Goal: Task Accomplishment & Management: Manage account settings

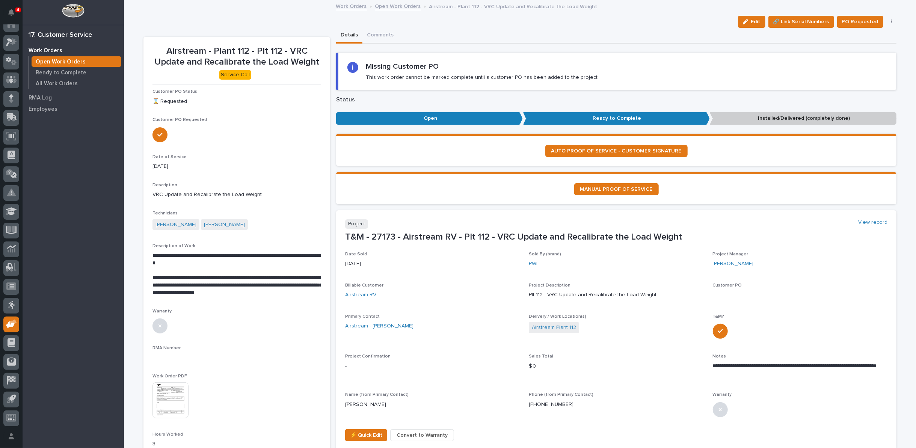
click at [386, 5] on link "Open Work Orders" at bounding box center [398, 6] width 46 height 9
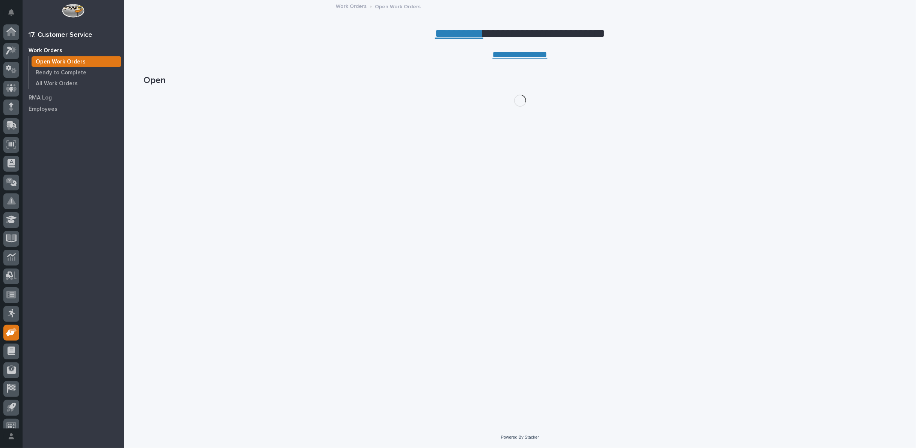
scroll to position [8, 0]
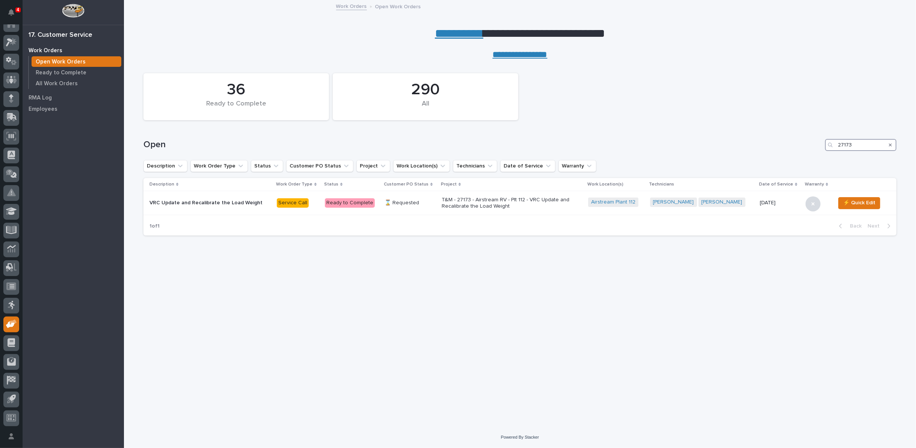
drag, startPoint x: 863, startPoint y: 143, endPoint x: 783, endPoint y: 143, distance: 80.0
click at [783, 143] on div "Open 27173" at bounding box center [519, 145] width 753 height 12
type input "27166"
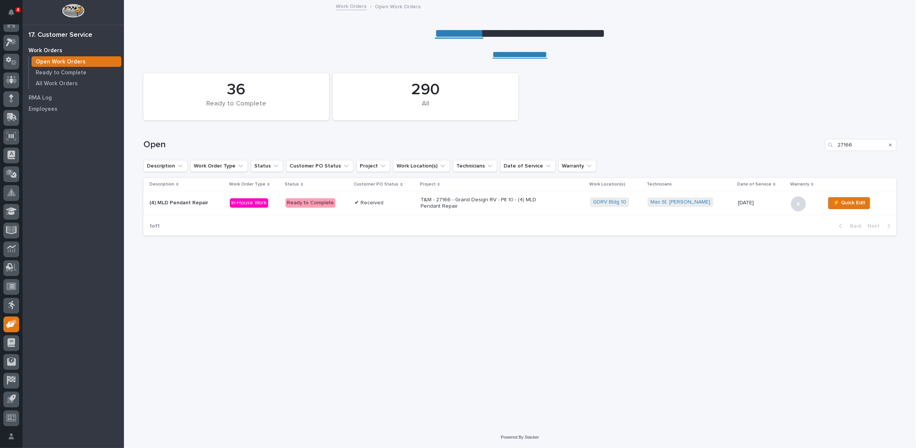
click at [464, 197] on p "T&M - 27166 - Grand Design RV - Plt 10 - (4) MLD Pendant Repair" at bounding box center [486, 203] width 131 height 13
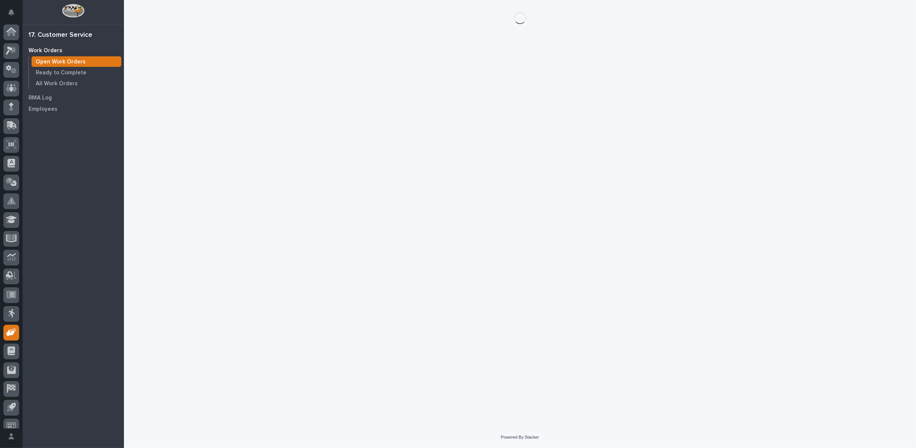
scroll to position [8, 0]
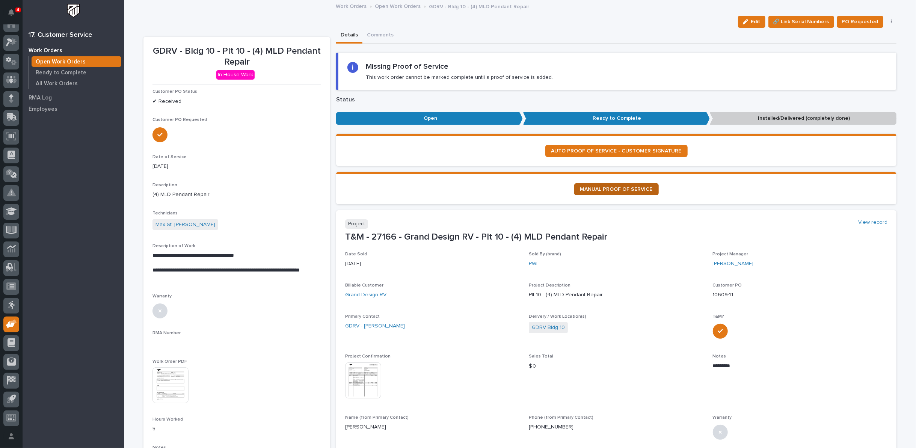
click at [606, 189] on span "MANUAL PROOF OF SERVICE" at bounding box center [616, 189] width 72 height 5
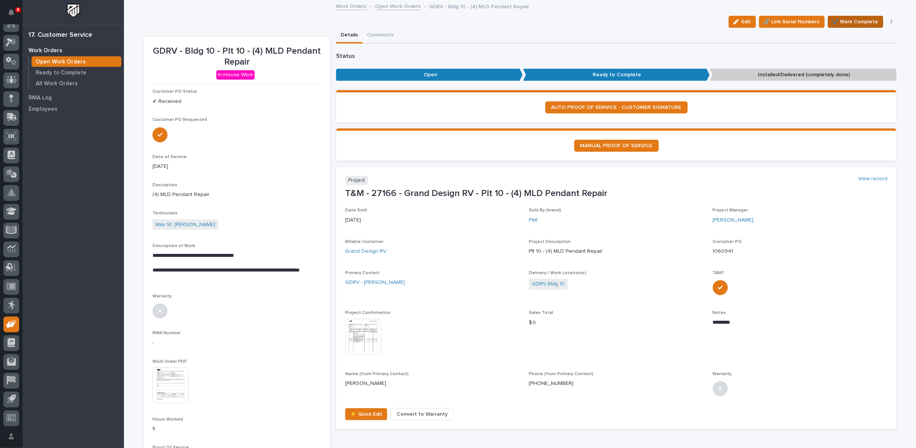
click at [849, 21] on span "✔️ Mark Complete" at bounding box center [855, 21] width 46 height 9
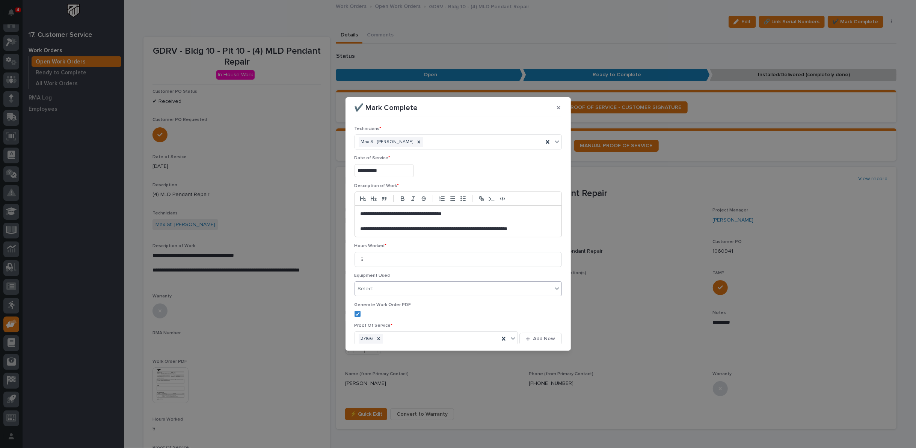
scroll to position [33, 0]
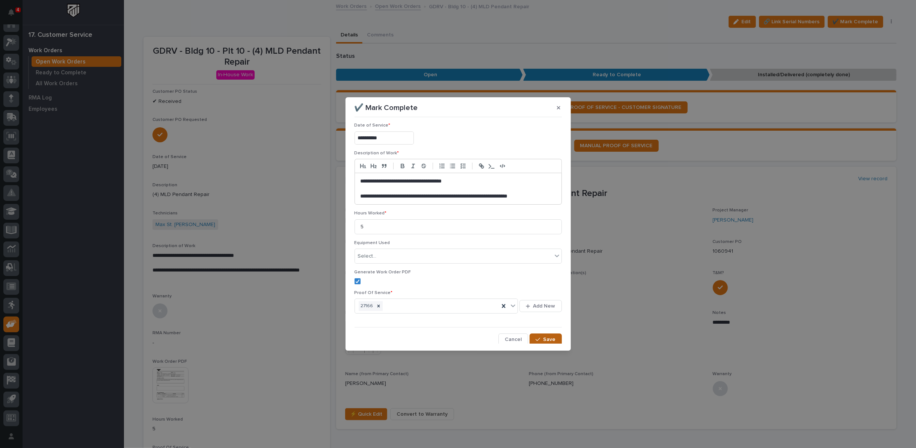
click at [543, 336] on span "Save" at bounding box center [549, 339] width 12 height 7
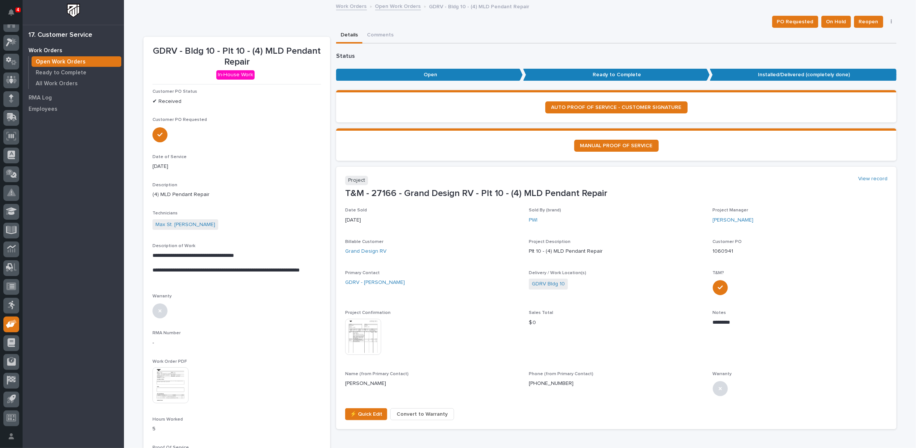
click at [391, 5] on link "Open Work Orders" at bounding box center [398, 6] width 46 height 9
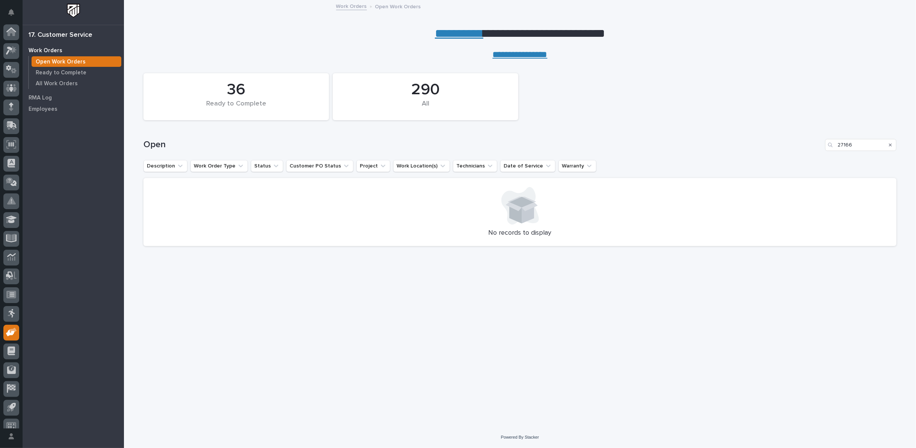
scroll to position [8, 0]
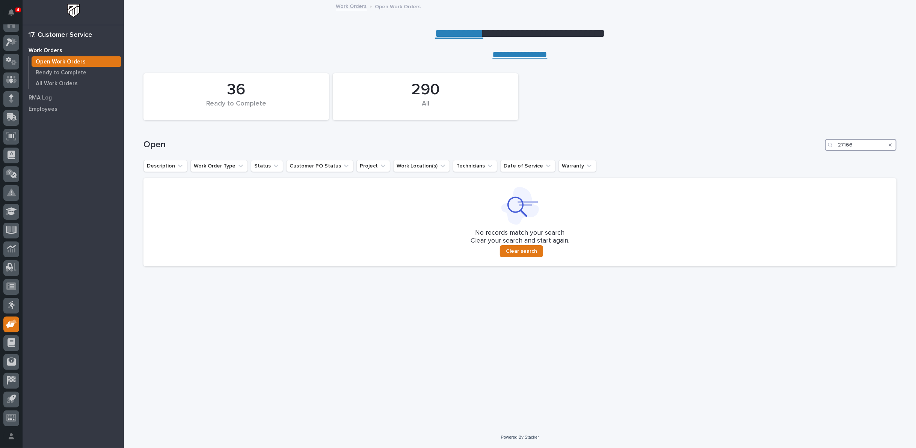
drag, startPoint x: 858, startPoint y: 145, endPoint x: 808, endPoint y: 142, distance: 50.0
click at [818, 143] on div "Open 27166" at bounding box center [519, 145] width 753 height 12
type input "27232"
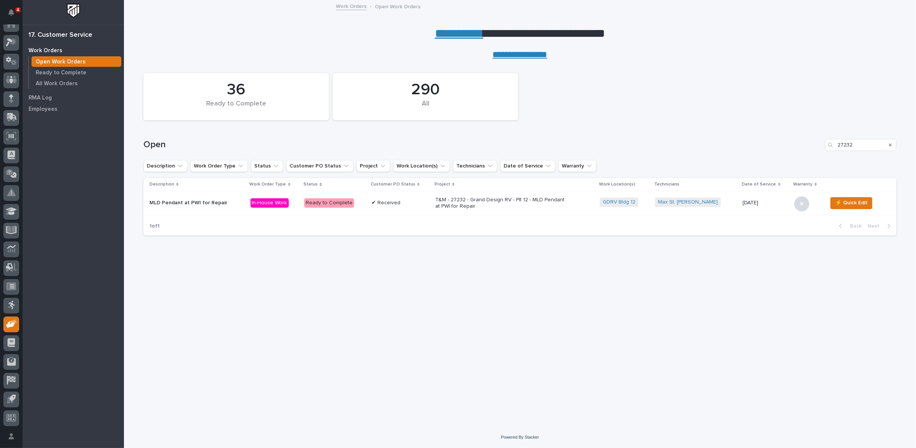
click at [482, 199] on p "T&M - 27232 - Grand Design RV - Plt 12 - MLD Pendant at PWI for Repair" at bounding box center [500, 203] width 131 height 13
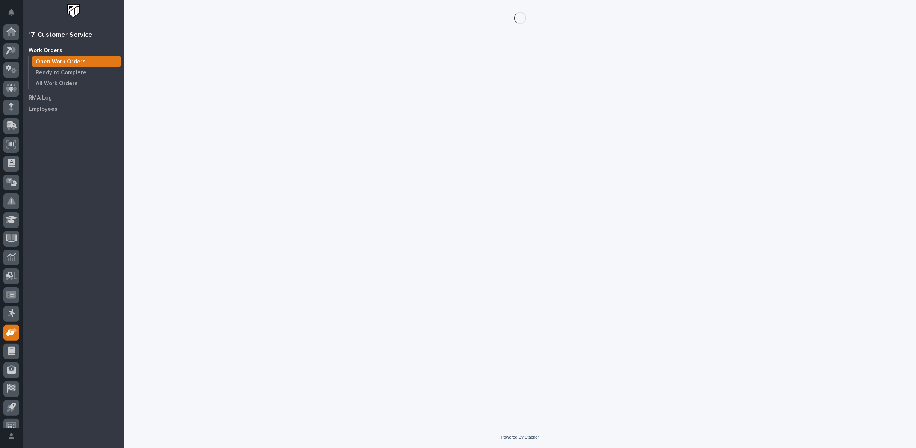
scroll to position [8, 0]
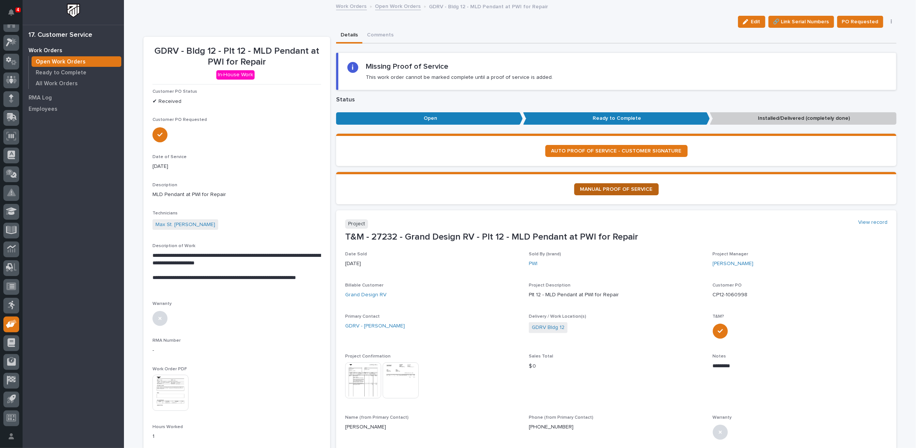
click at [594, 189] on span "MANUAL PROOF OF SERVICE" at bounding box center [616, 189] width 72 height 5
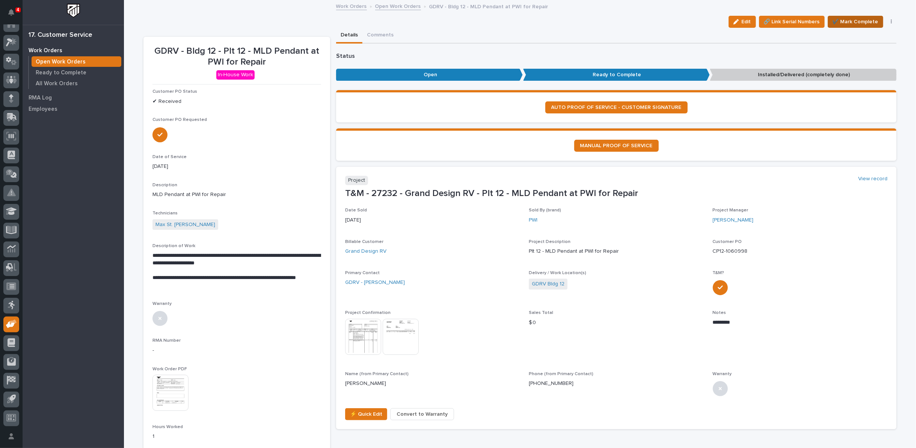
click at [862, 21] on span "✔️ Mark Complete" at bounding box center [855, 21] width 46 height 9
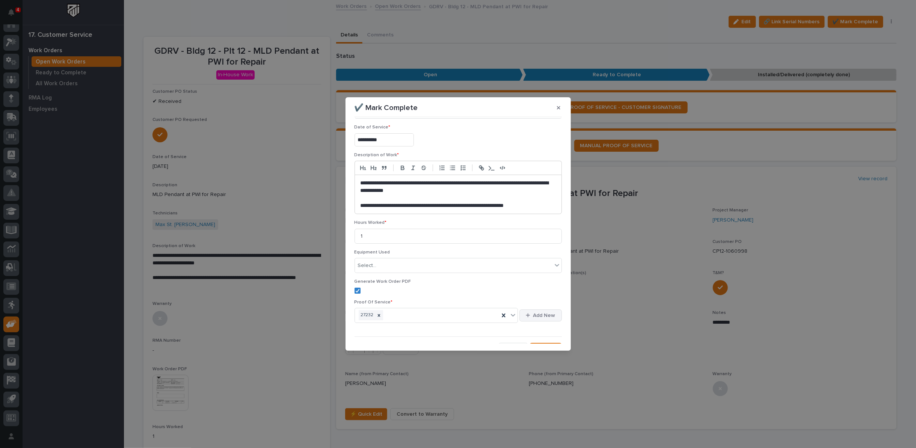
scroll to position [40, 0]
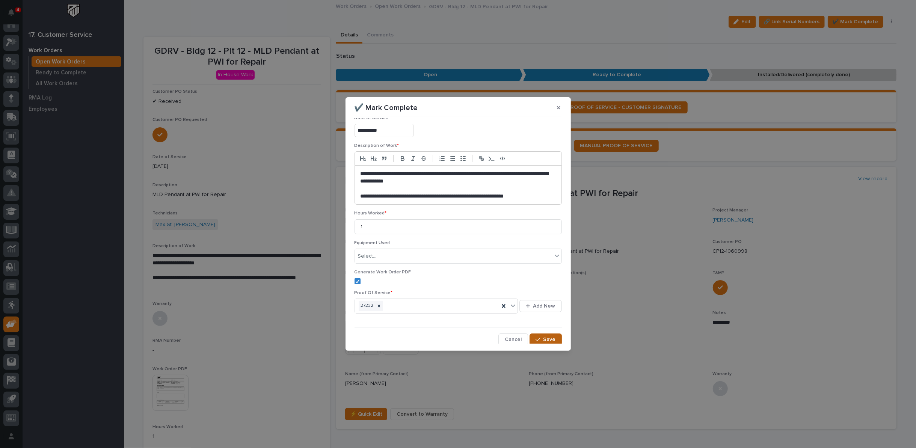
click at [543, 336] on span "Save" at bounding box center [549, 339] width 12 height 7
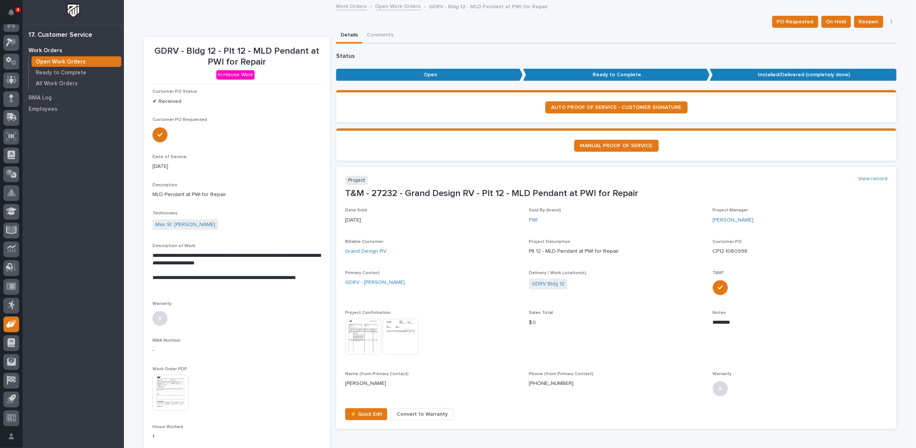
click at [394, 8] on link "Open Work Orders" at bounding box center [398, 6] width 46 height 9
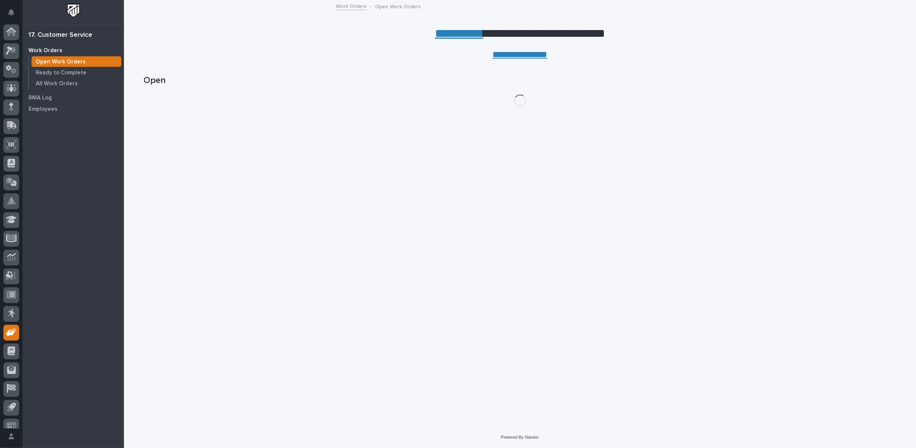
scroll to position [8, 0]
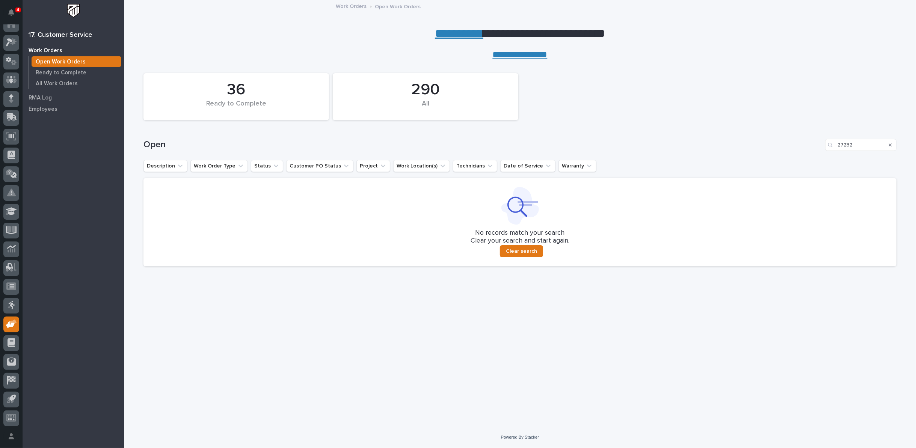
click at [889, 145] on icon "Search" at bounding box center [890, 144] width 3 height 3
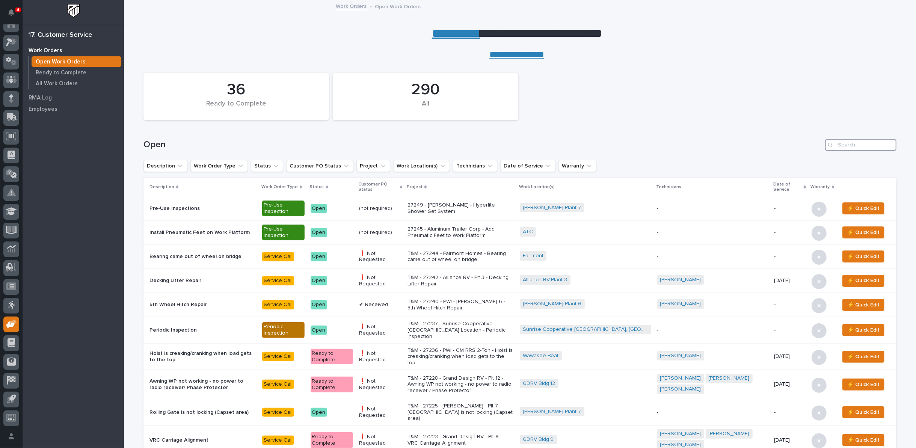
click at [840, 143] on input "Search" at bounding box center [860, 145] width 71 height 12
type input "27207"
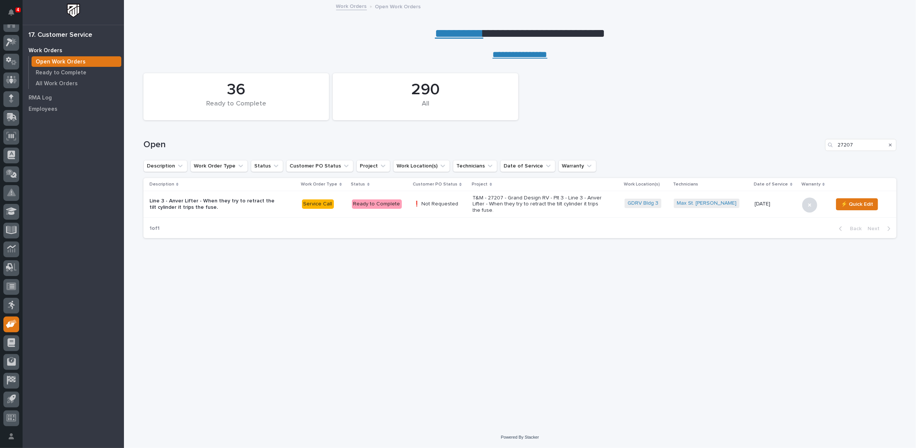
click at [581, 203] on p "T&M - 27207 - Grand Design RV - Plt 3 - Line 3 - Anver Lifter - When they try t…" at bounding box center [538, 204] width 131 height 19
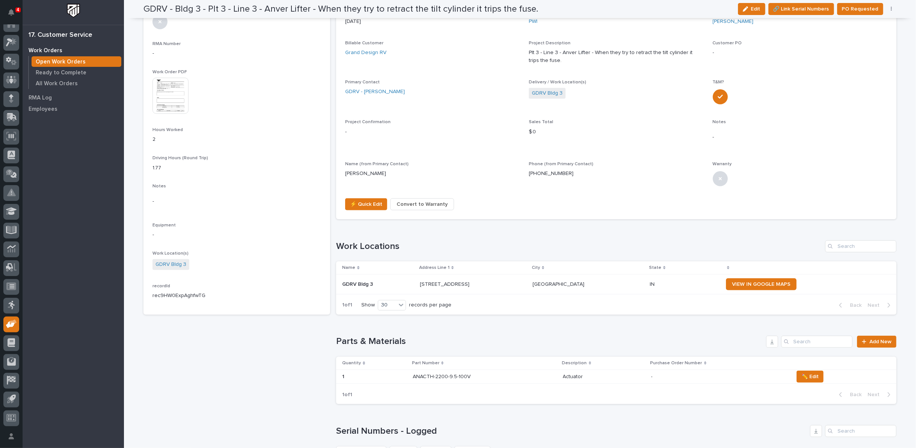
scroll to position [282, 0]
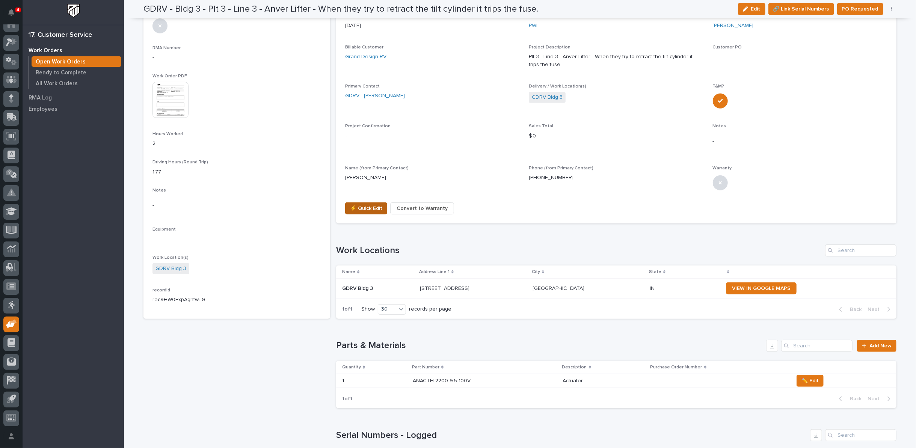
click at [360, 208] on span "⚡ Quick Edit" at bounding box center [366, 208] width 32 height 9
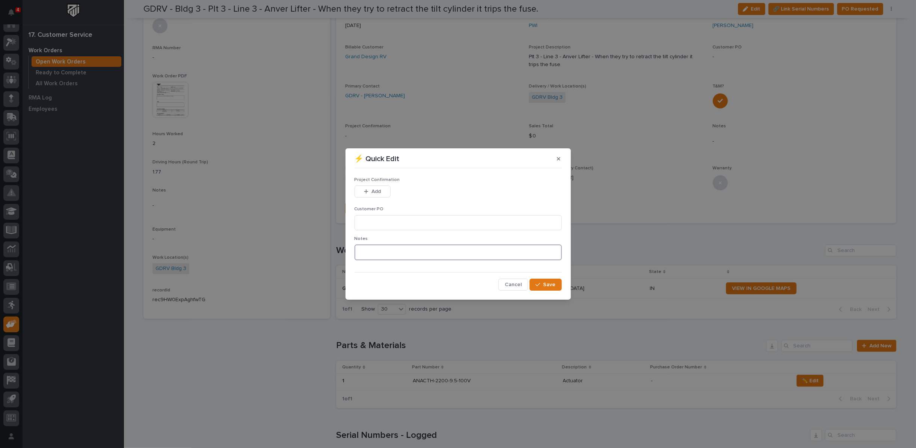
click at [384, 256] on textarea at bounding box center [457, 252] width 207 height 16
type textarea "*********"
click at [542, 284] on div "button" at bounding box center [539, 284] width 8 height 5
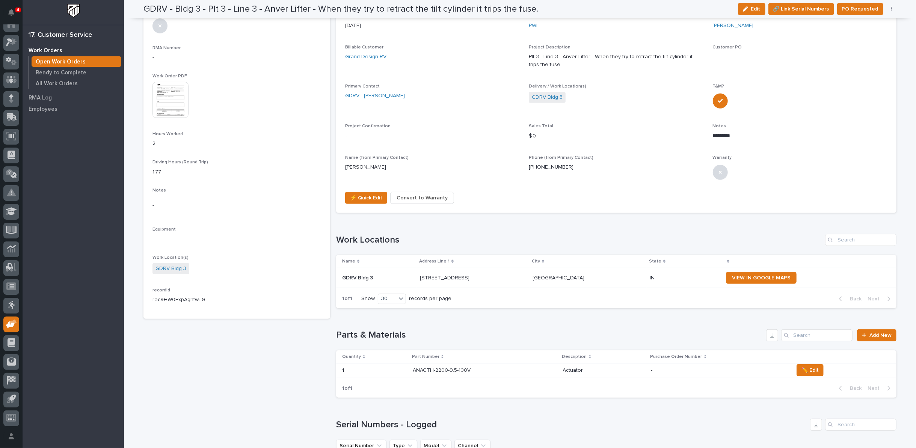
scroll to position [276, 0]
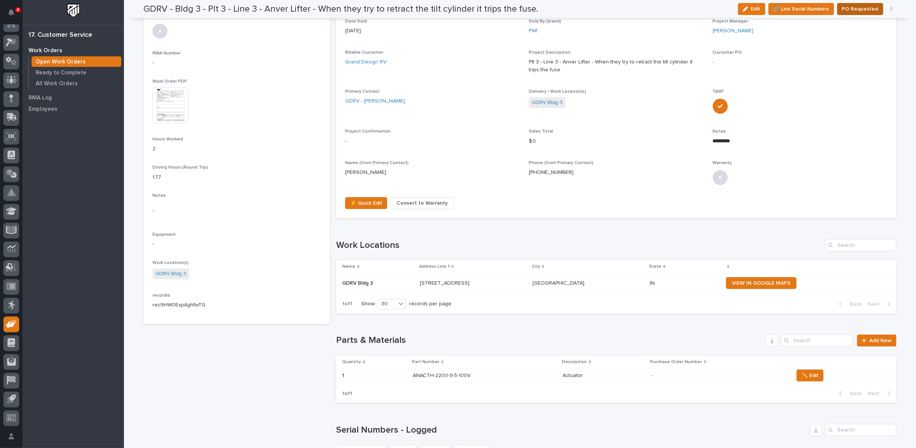
click at [865, 6] on span "PO Requested" at bounding box center [860, 9] width 36 height 9
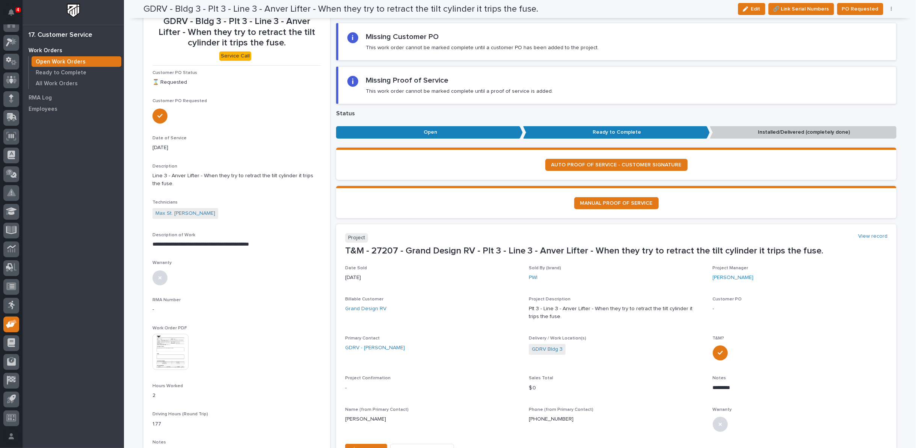
scroll to position [26, 0]
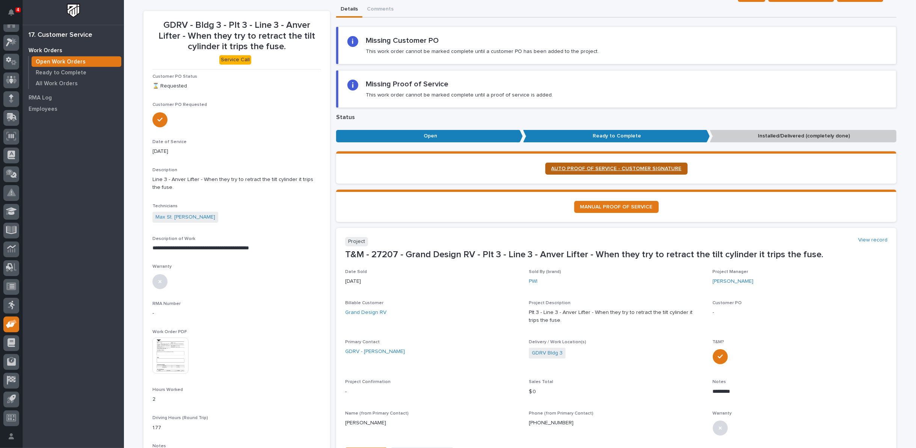
click at [582, 166] on span "AUTO PROOF OF SERVICE - CUSTOMER SIGNATURE" at bounding box center [616, 168] width 130 height 5
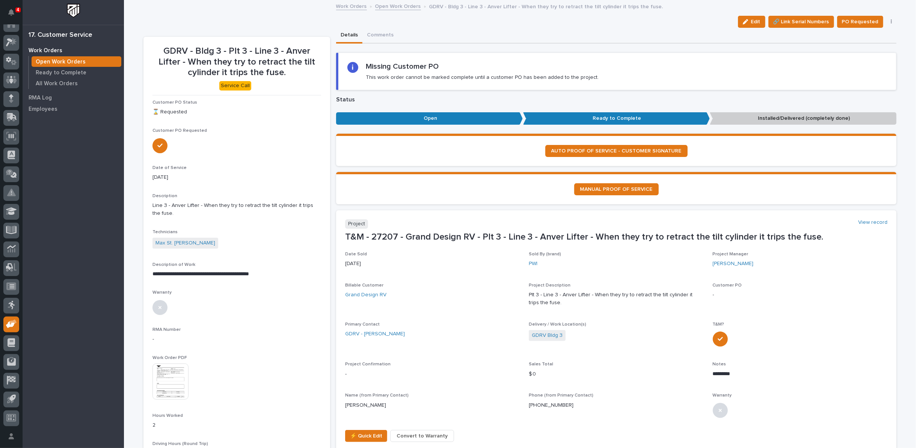
scroll to position [0, 0]
click at [398, 5] on link "Open Work Orders" at bounding box center [398, 6] width 46 height 9
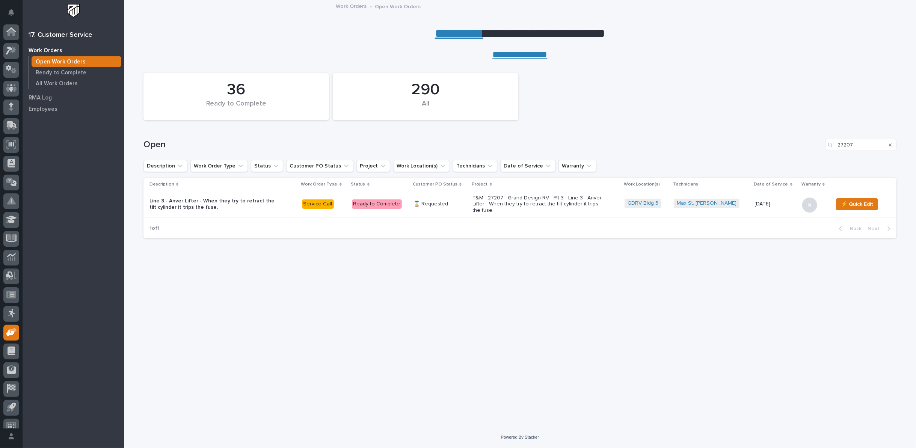
scroll to position [8, 0]
drag, startPoint x: 861, startPoint y: 141, endPoint x: 795, endPoint y: 145, distance: 66.2
click at [800, 145] on div "Open 27207" at bounding box center [519, 145] width 753 height 12
type input "27097"
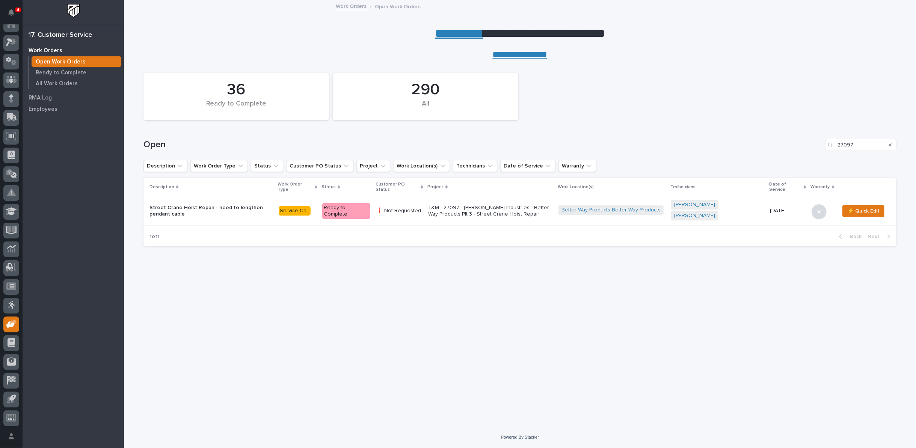
click at [443, 205] on p "T&M - 27097 - [PERSON_NAME] Industries - Better Way Products Plt 3 - Street Cra…" at bounding box center [490, 211] width 124 height 13
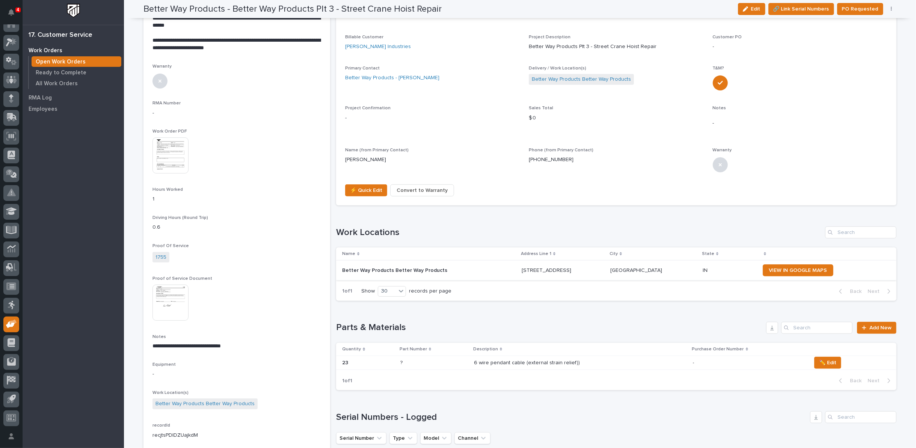
scroll to position [208, 0]
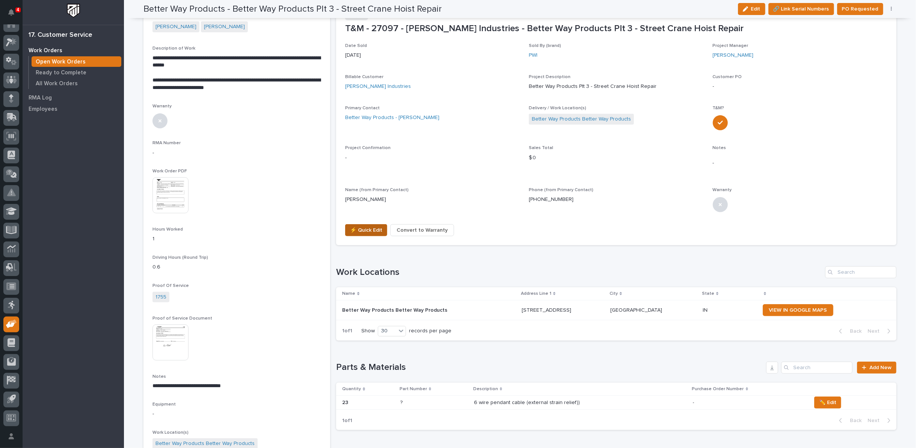
click at [357, 228] on span "⚡ Quick Edit" at bounding box center [366, 230] width 32 height 9
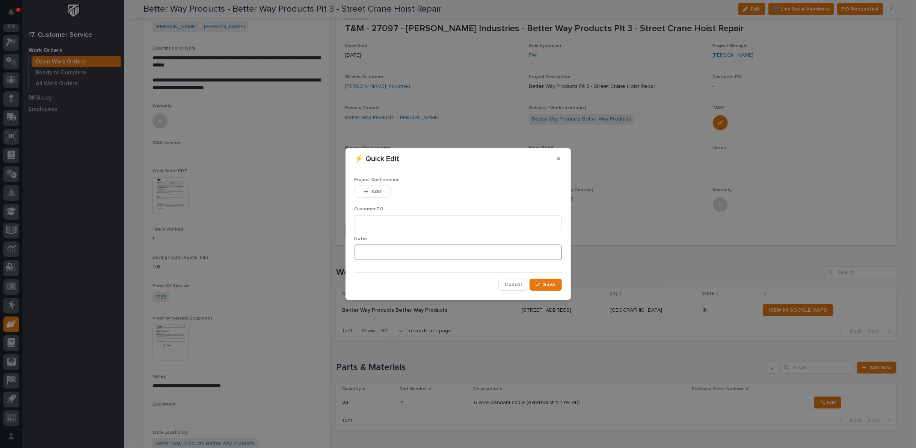
click at [380, 255] on textarea at bounding box center [457, 252] width 207 height 16
type textarea "*********"
click at [545, 283] on span "Save" at bounding box center [549, 284] width 12 height 7
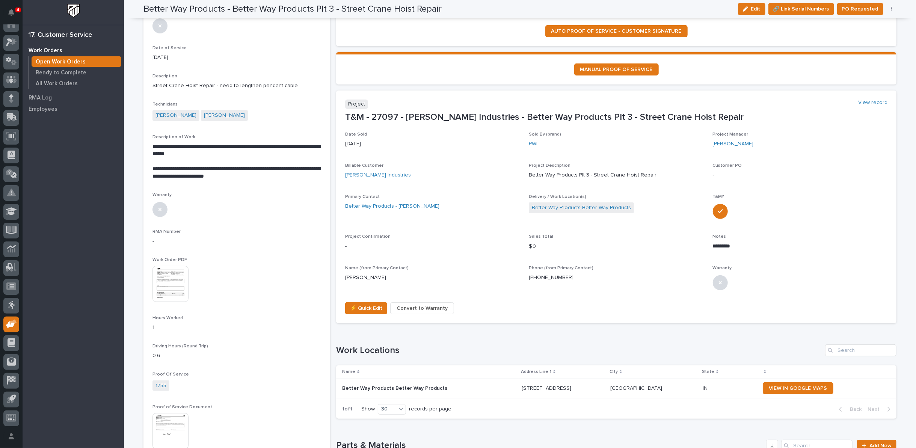
scroll to position [36, 0]
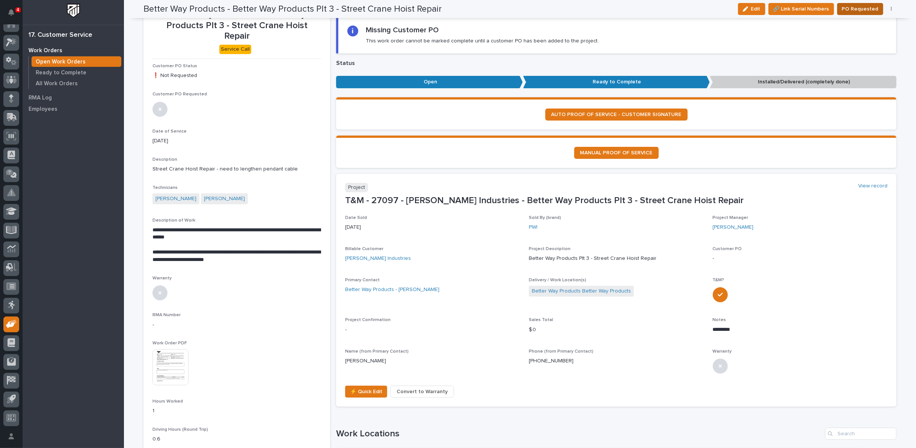
click at [844, 7] on span "PO Requested" at bounding box center [860, 9] width 36 height 9
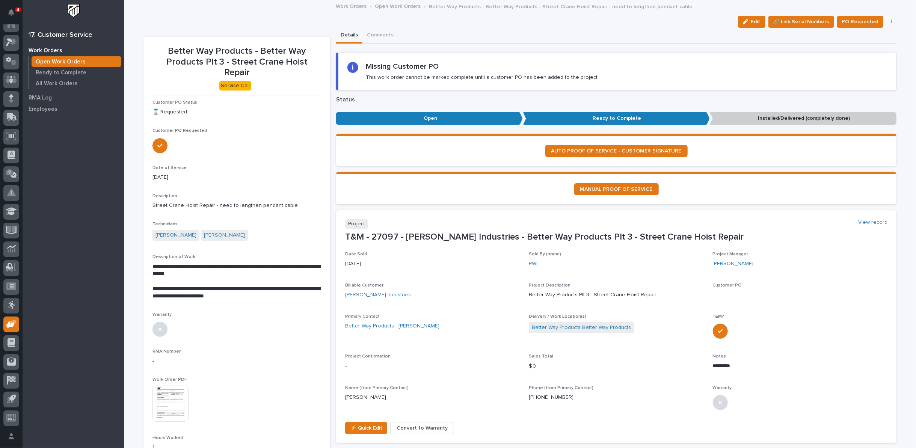
click at [385, 6] on link "Open Work Orders" at bounding box center [398, 6] width 46 height 9
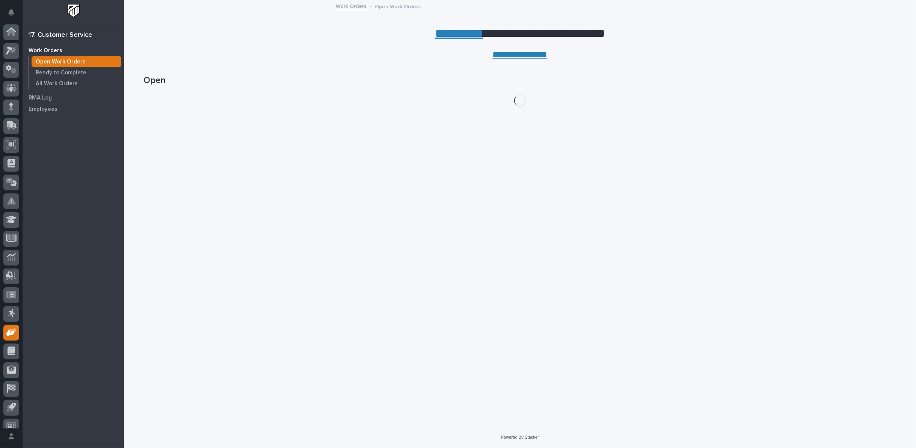
scroll to position [8, 0]
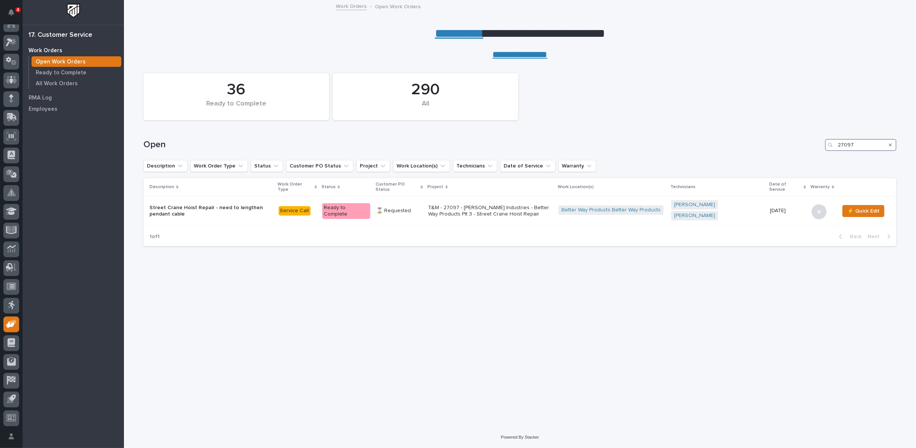
drag, startPoint x: 858, startPoint y: 145, endPoint x: 730, endPoint y: 144, distance: 128.4
click at [731, 144] on div "Open 27097" at bounding box center [519, 145] width 753 height 12
type input "27181"
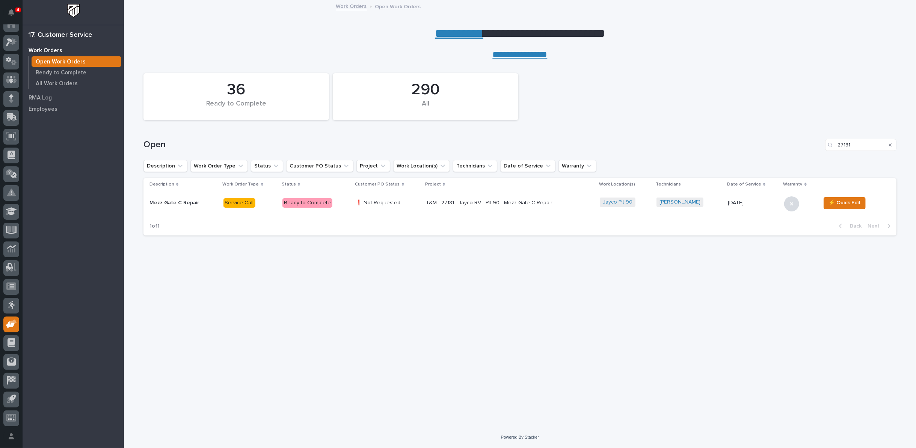
click at [432, 202] on p "T&M - 27181 - Jayco RV - Plt 90 - Mezz Gate C Repair" at bounding box center [491, 203] width 131 height 6
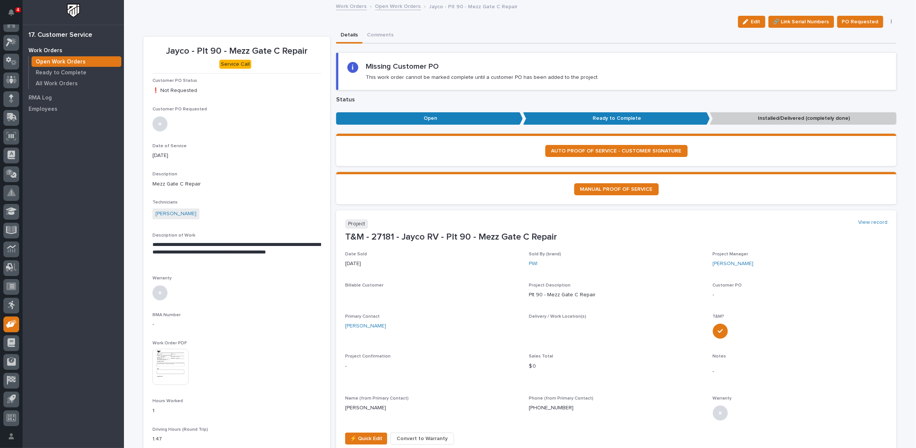
scroll to position [42, 0]
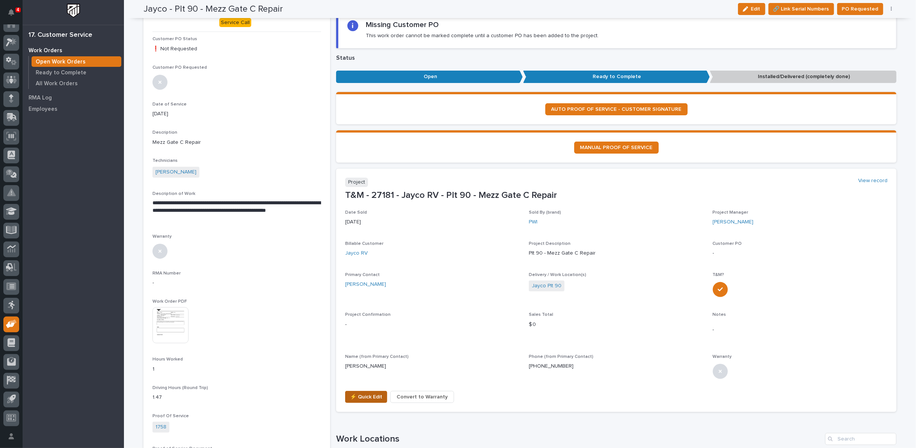
click at [360, 394] on span "⚡ Quick Edit" at bounding box center [366, 396] width 32 height 9
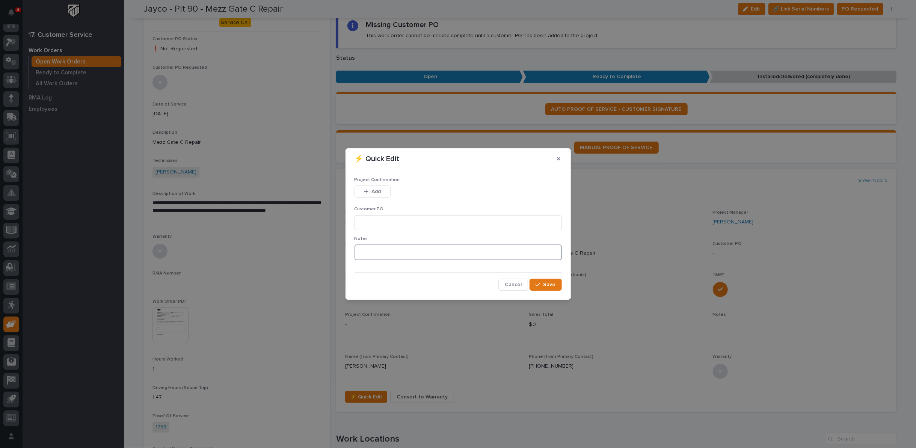
click at [371, 255] on textarea at bounding box center [457, 252] width 207 height 16
type textarea "*********"
click at [378, 225] on input at bounding box center [457, 222] width 207 height 15
type input "No PO Required"
click at [372, 188] on span "Add" at bounding box center [375, 191] width 9 height 7
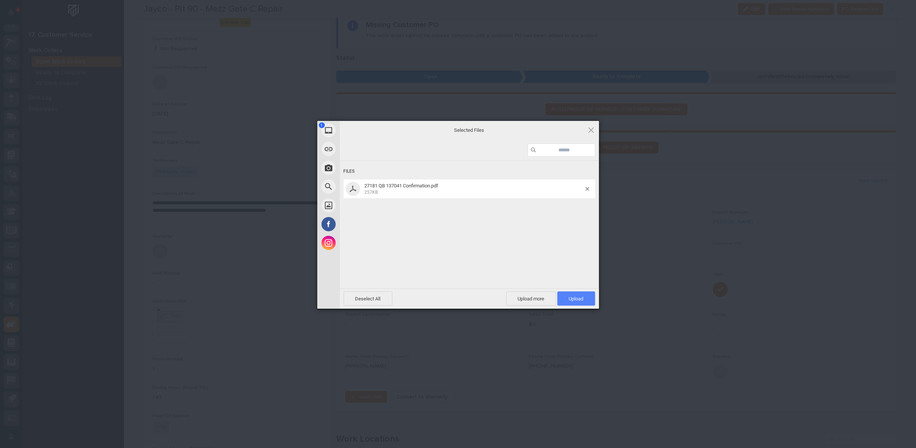
drag, startPoint x: 575, startPoint y: 300, endPoint x: 573, endPoint y: 296, distance: 4.7
click at [575, 300] on span "Upload 1" at bounding box center [576, 299] width 15 height 6
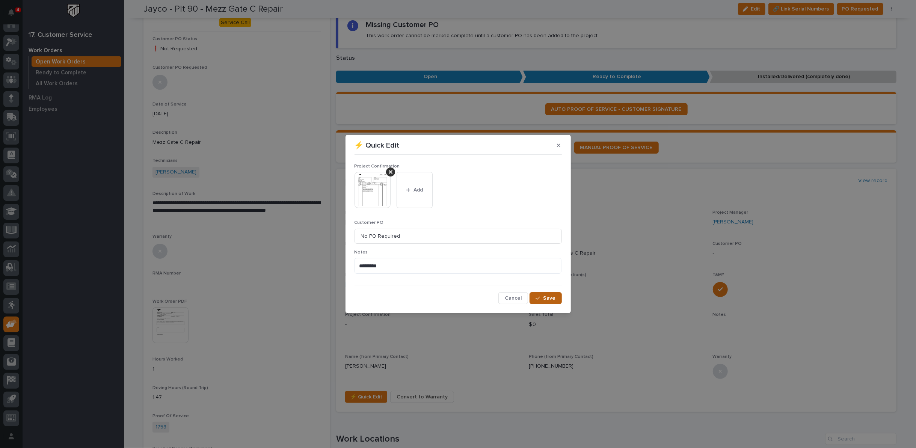
click at [550, 300] on span "Save" at bounding box center [549, 298] width 12 height 7
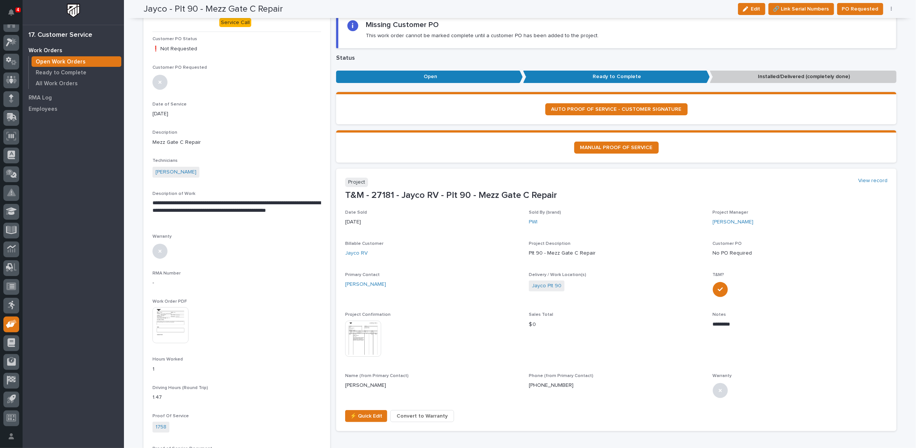
scroll to position [0, 0]
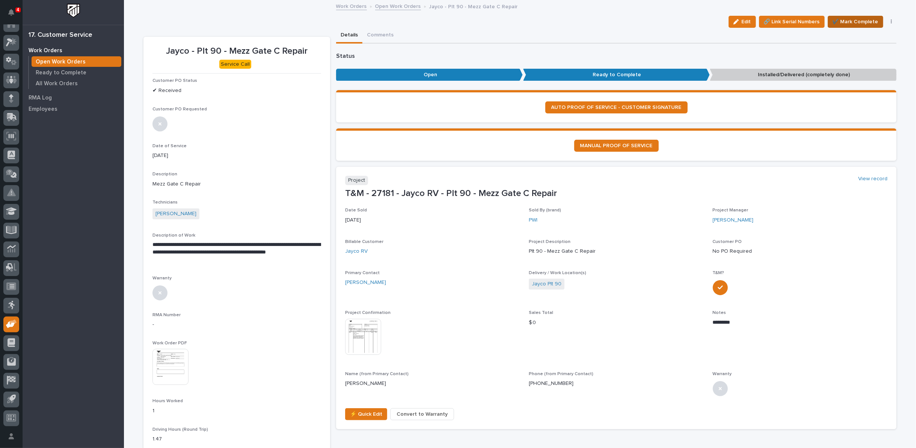
click at [850, 20] on span "✔️ Mark Complete" at bounding box center [855, 21] width 46 height 9
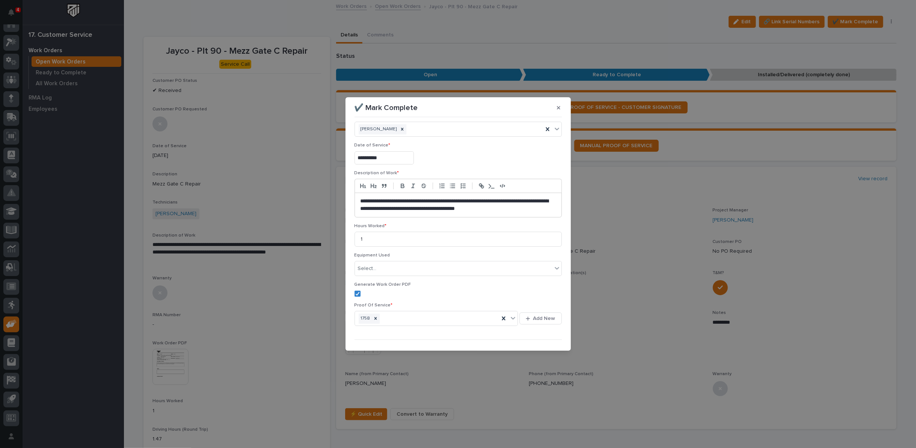
scroll to position [25, 0]
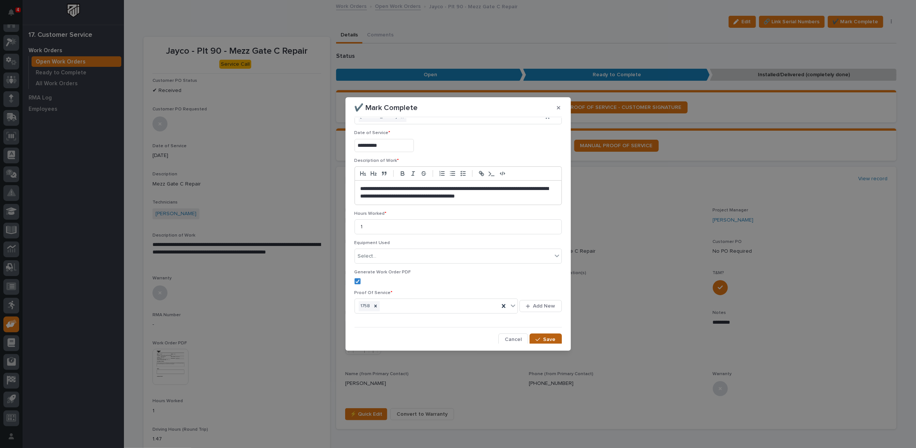
click at [535, 340] on icon "button" at bounding box center [537, 339] width 5 height 5
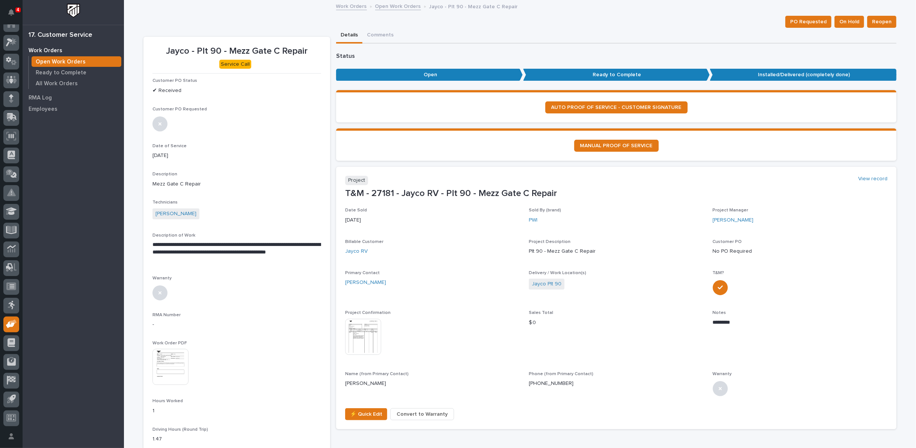
click at [402, 6] on link "Open Work Orders" at bounding box center [398, 6] width 46 height 9
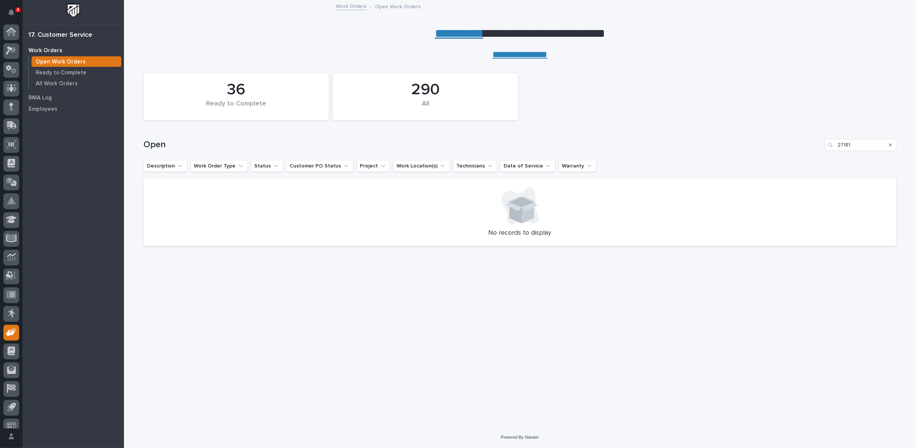
scroll to position [8, 0]
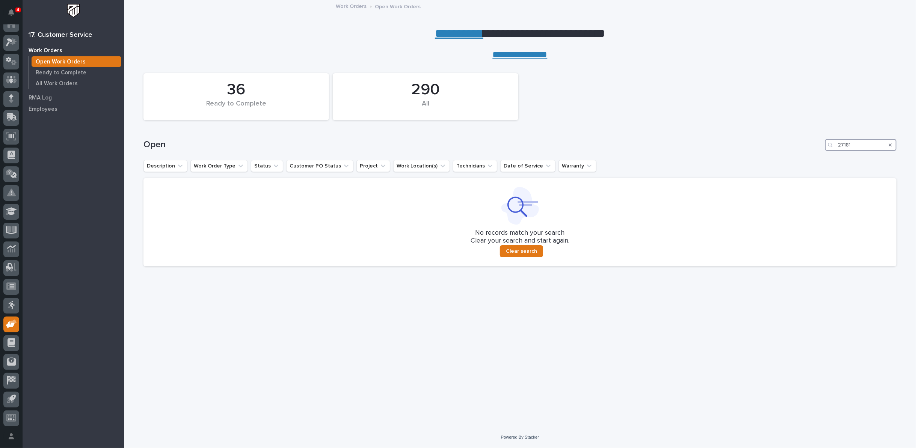
drag, startPoint x: 867, startPoint y: 141, endPoint x: 799, endPoint y: 145, distance: 67.3
click at [799, 145] on div "Open 27181" at bounding box center [519, 145] width 753 height 12
type input "26535"
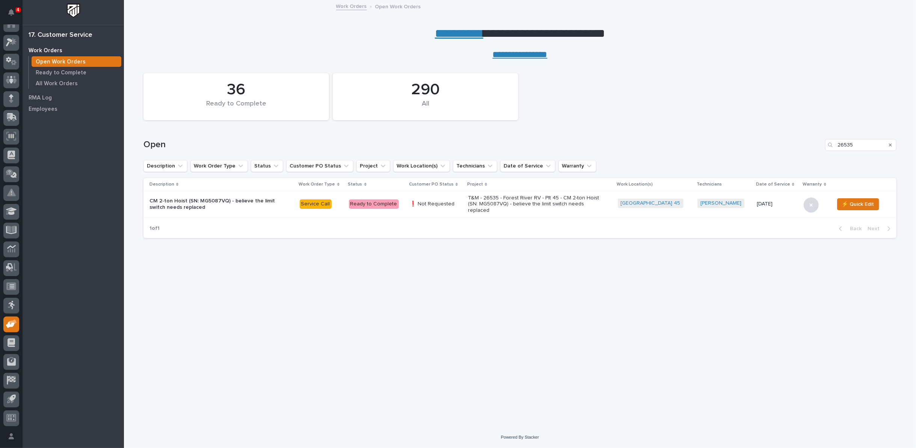
click at [485, 201] on p "T&M - 26535 - Forest River RV - Plt 45 - CM 2-ton Hoist (SN: MG5087VQ) - believ…" at bounding box center [533, 204] width 131 height 19
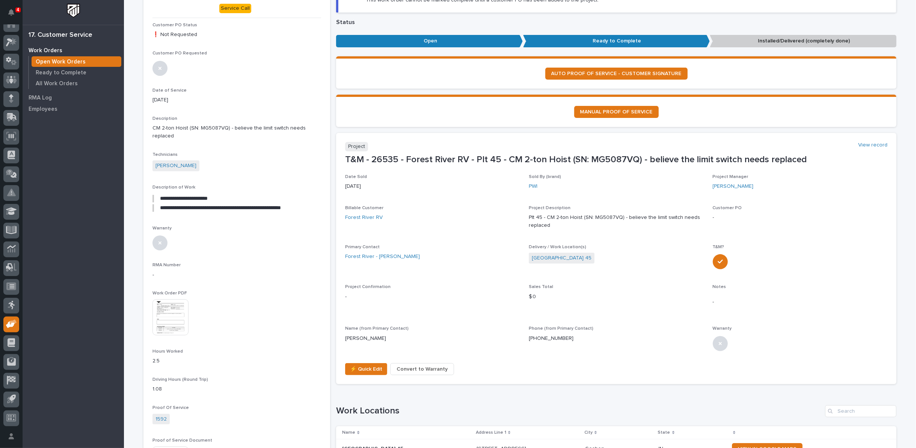
scroll to position [125, 0]
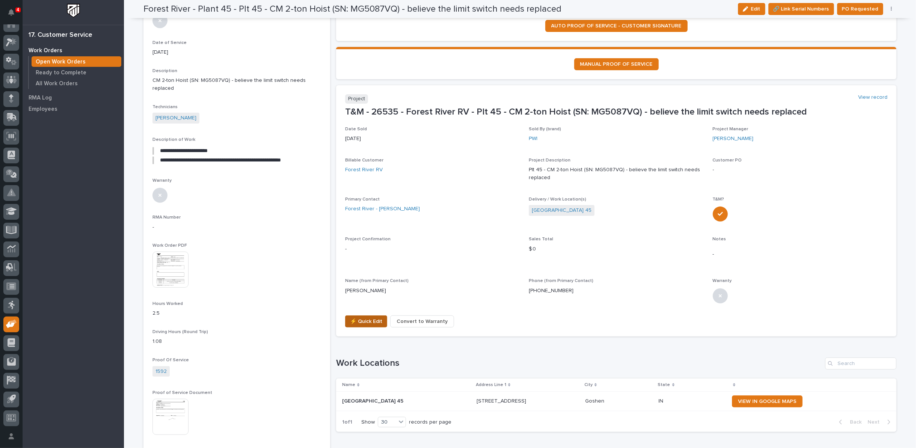
click at [357, 317] on span "⚡ Quick Edit" at bounding box center [366, 321] width 32 height 9
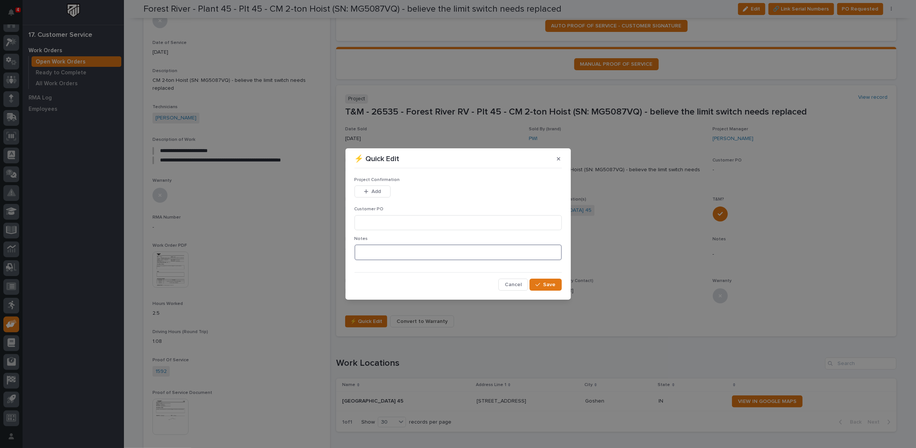
click at [371, 252] on textarea at bounding box center [457, 252] width 207 height 16
type textarea "*********"
click at [544, 282] on span "Save" at bounding box center [549, 284] width 12 height 7
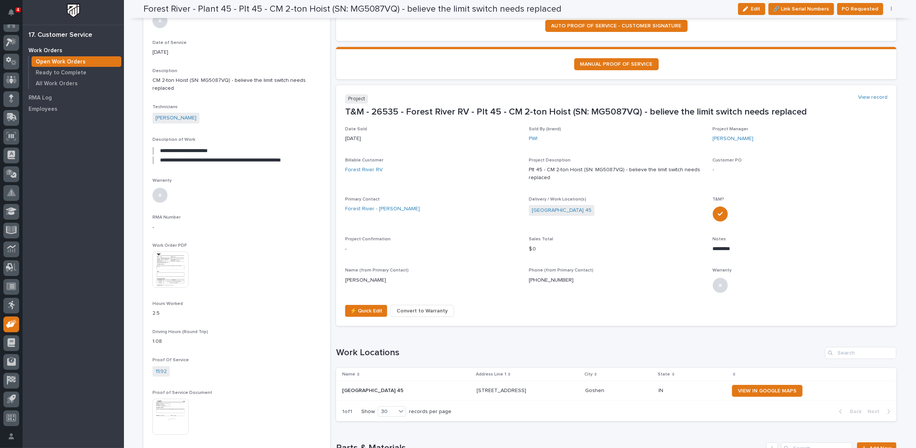
scroll to position [120, 0]
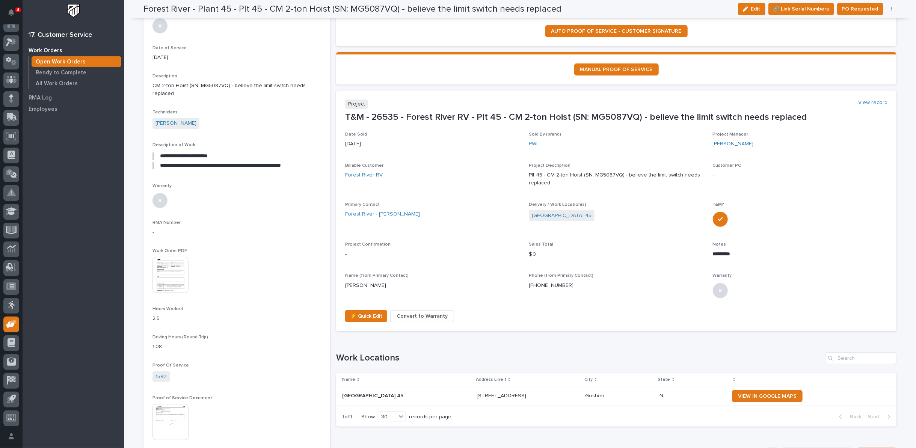
click at [855, 10] on span "PO Requested" at bounding box center [860, 9] width 36 height 9
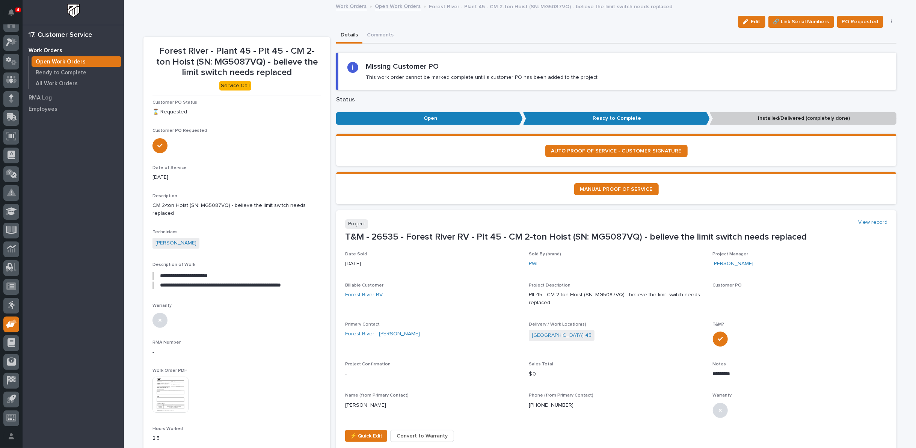
click at [383, 5] on link "Open Work Orders" at bounding box center [398, 6] width 46 height 9
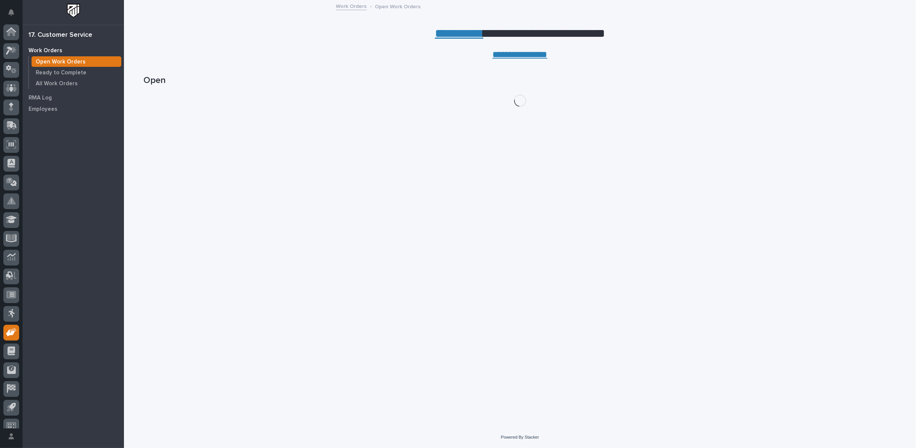
scroll to position [8, 0]
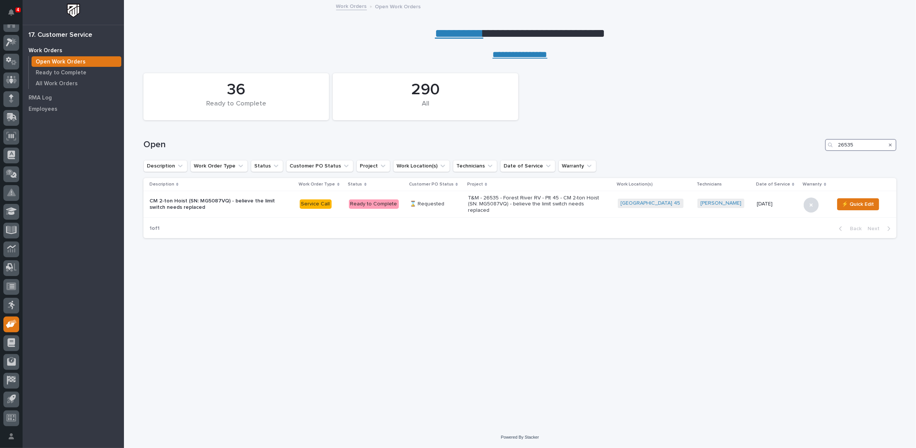
drag, startPoint x: 855, startPoint y: 142, endPoint x: 778, endPoint y: 137, distance: 77.9
click at [782, 139] on div "Open 26535" at bounding box center [519, 145] width 753 height 12
type input "27104"
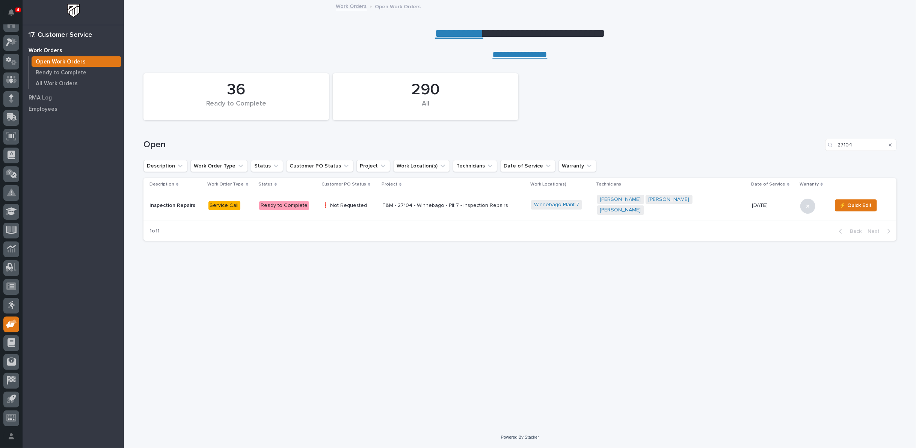
click at [439, 204] on p "T&M - 27104 - Winnebago - Plt 7 - Inspection Repairs" at bounding box center [447, 205] width 131 height 6
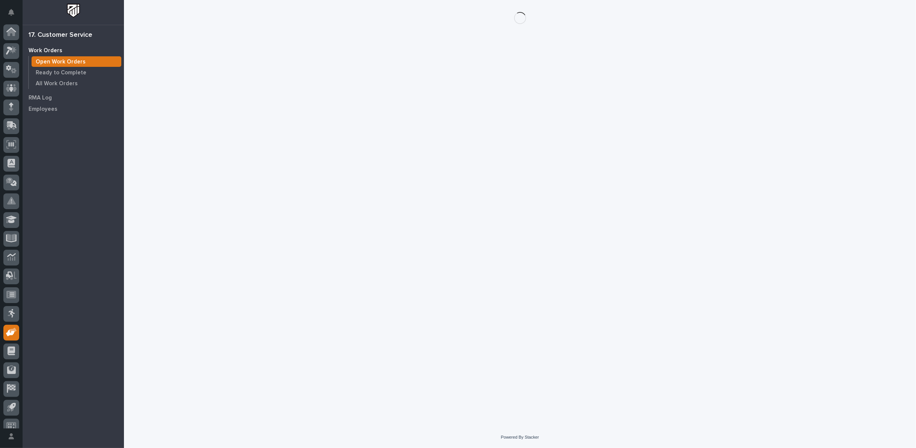
scroll to position [8, 0]
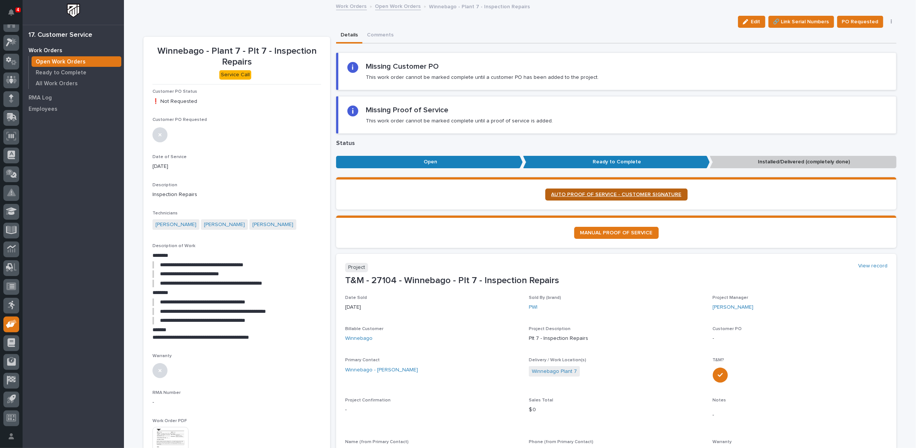
click at [590, 192] on span "AUTO PROOF OF SERVICE - CUSTOMER SIGNATURE" at bounding box center [616, 194] width 130 height 5
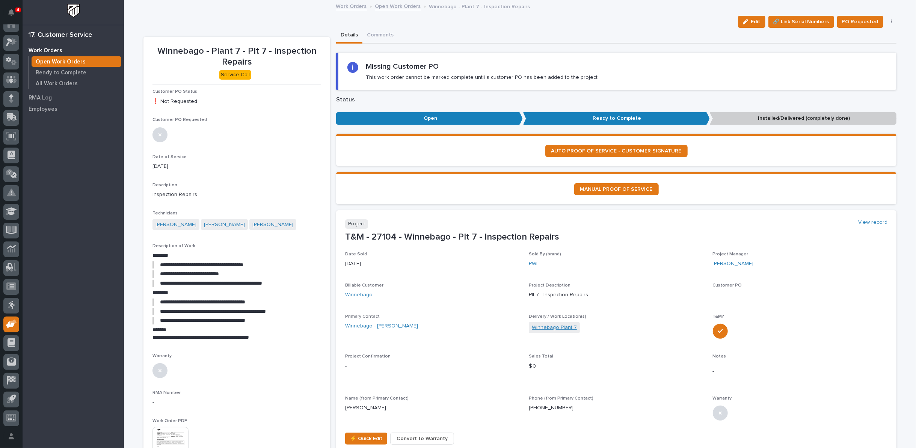
click at [545, 326] on link "Winnebago Plant 7" at bounding box center [554, 328] width 45 height 8
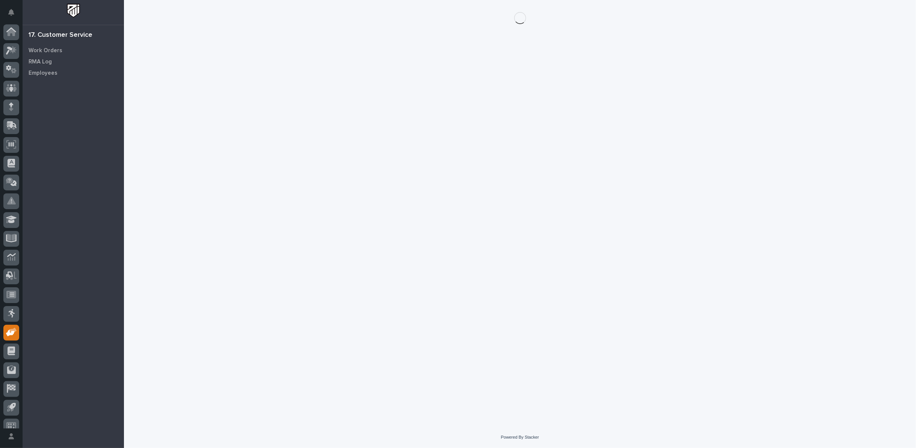
scroll to position [8, 0]
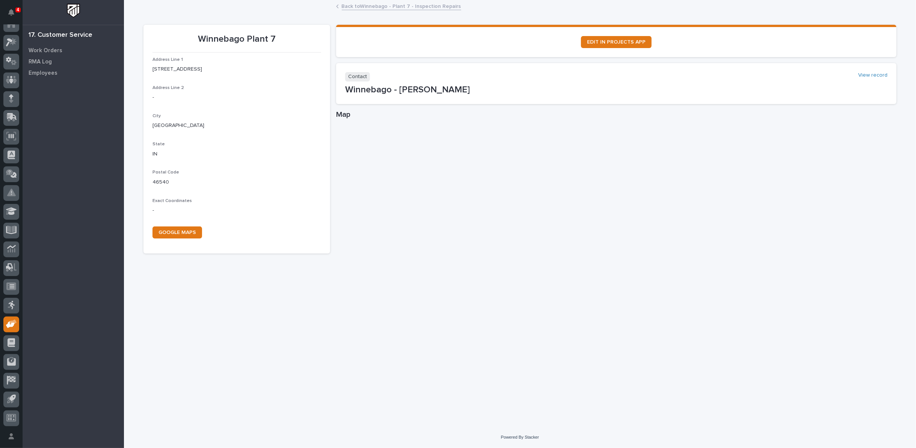
click at [406, 8] on link "Back to Winnebago - Plant 7 - Inspection Repairs" at bounding box center [401, 6] width 119 height 9
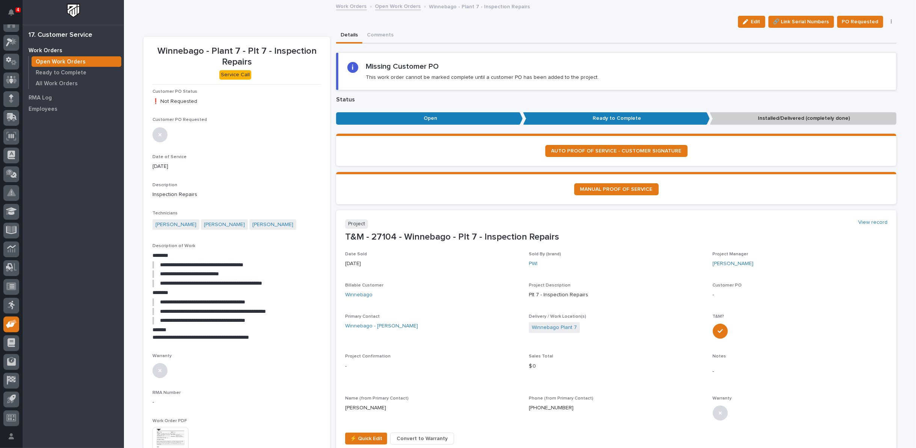
scroll to position [83, 0]
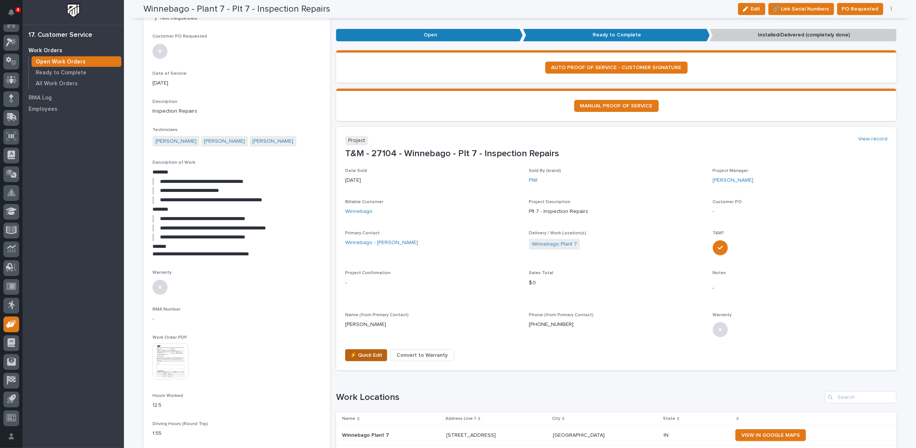
click at [351, 351] on span "⚡ Quick Edit" at bounding box center [366, 355] width 32 height 9
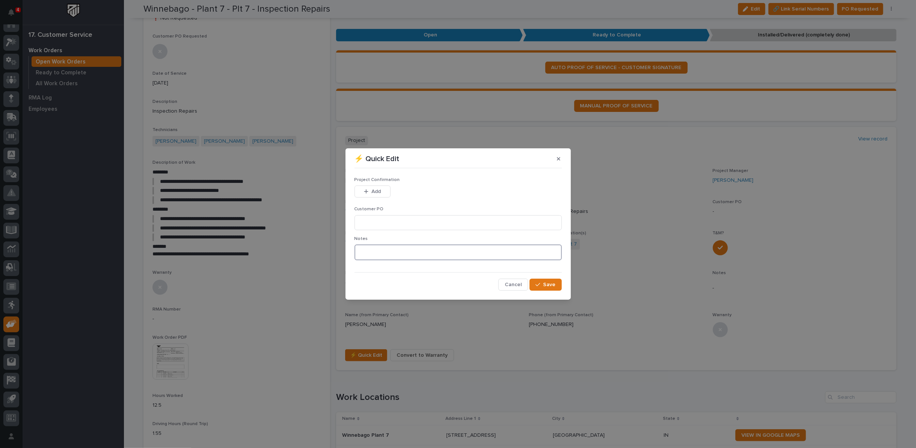
click at [364, 249] on textarea at bounding box center [457, 252] width 207 height 16
type textarea "*********"
click at [543, 285] on div "button" at bounding box center [539, 284] width 8 height 5
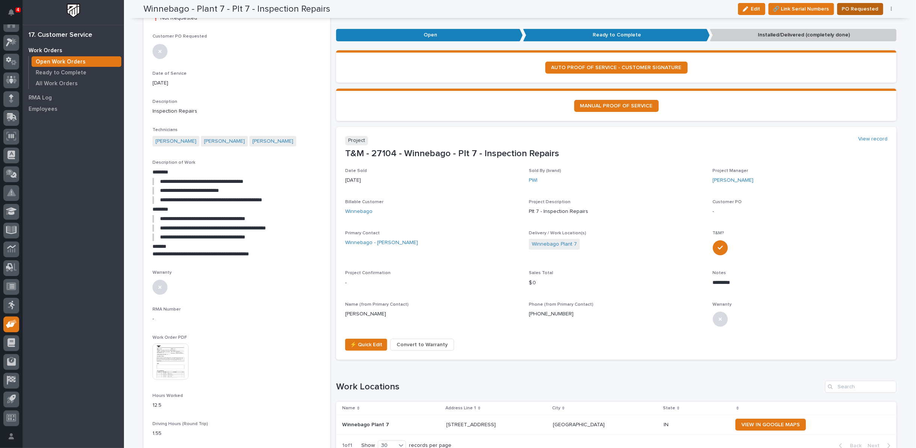
click at [863, 9] on span "PO Requested" at bounding box center [860, 9] width 36 height 9
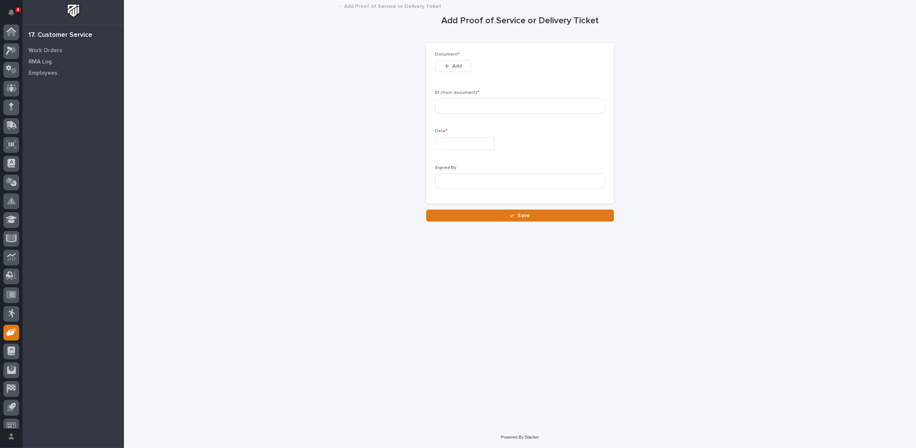
scroll to position [8, 0]
click at [447, 63] on icon "button" at bounding box center [447, 65] width 5 height 5
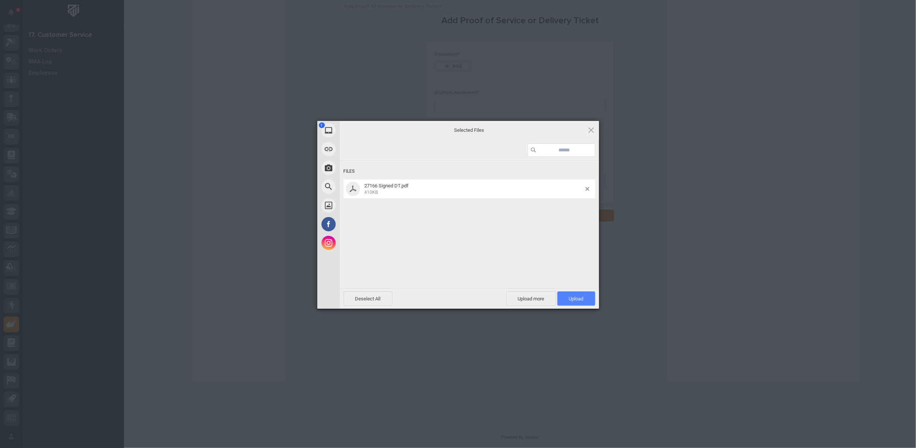
click at [574, 298] on span "Upload 1" at bounding box center [576, 299] width 15 height 6
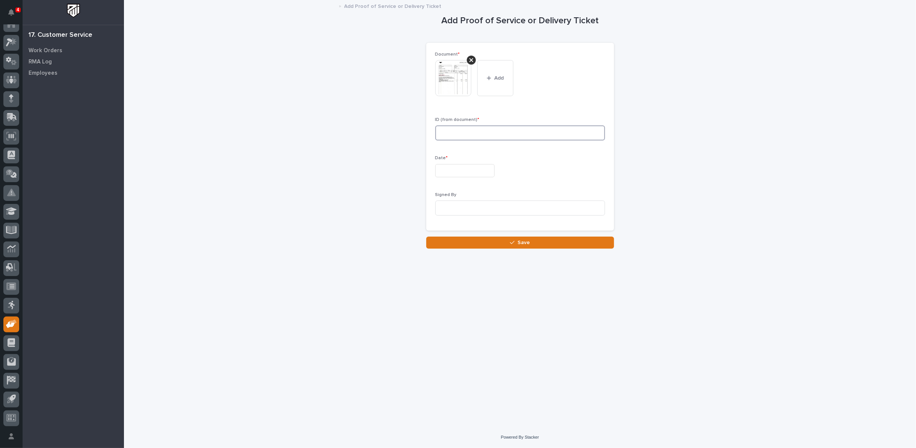
click at [526, 133] on input at bounding box center [520, 132] width 170 height 15
type input "9"
type input "27166"
click at [472, 173] on input "text" at bounding box center [464, 170] width 59 height 13
click at [475, 109] on div "18" at bounding box center [472, 109] width 10 height 10
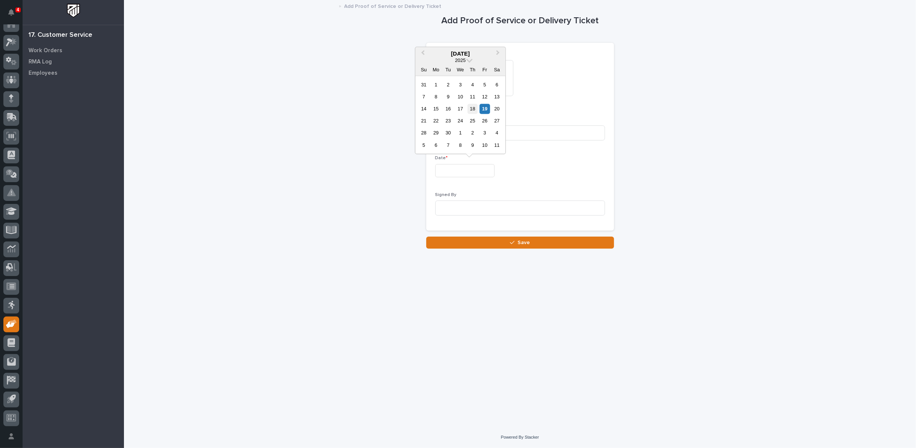
type input "**********"
click at [455, 206] on input at bounding box center [520, 208] width 170 height 15
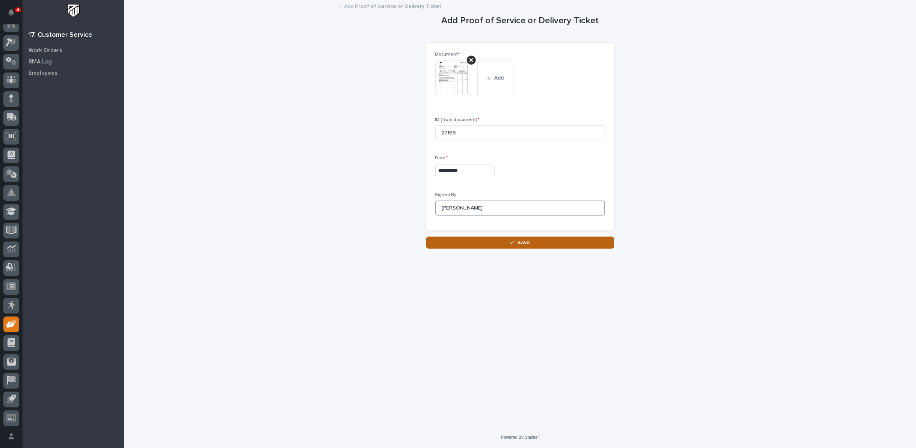
type input "Matt Wenger"
click at [517, 244] on button "Save" at bounding box center [520, 243] width 188 height 12
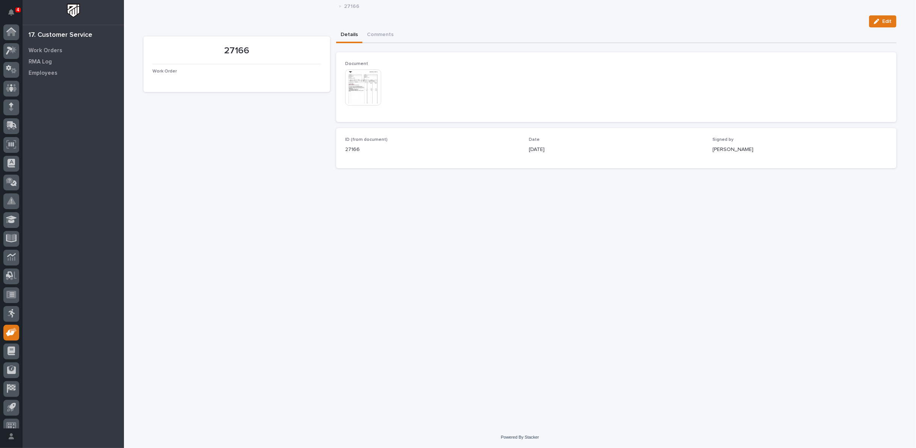
scroll to position [8, 0]
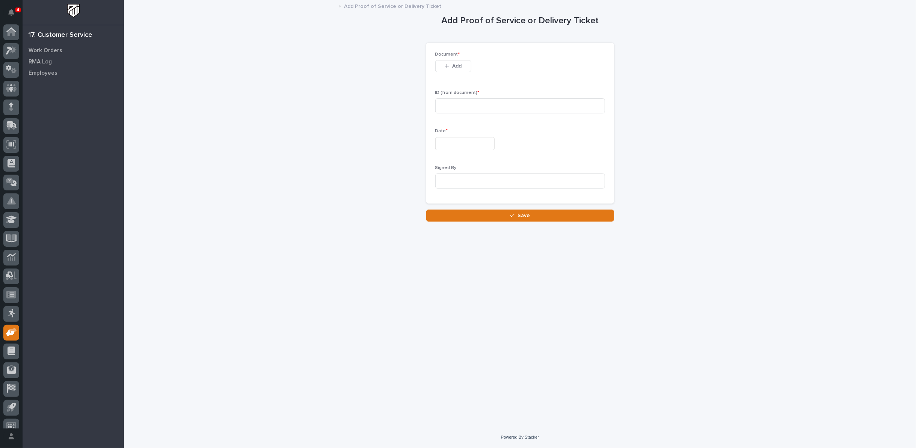
scroll to position [8, 0]
click at [449, 64] on div "button" at bounding box center [449, 65] width 8 height 5
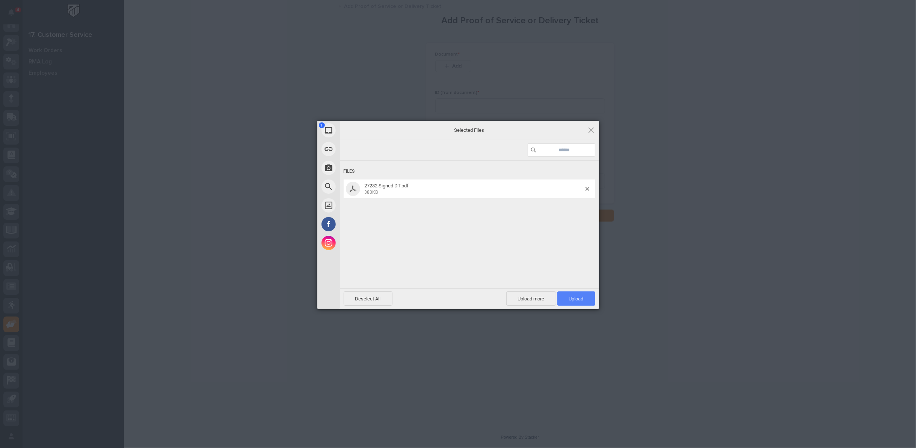
click at [581, 297] on span "Upload 1" at bounding box center [576, 299] width 15 height 6
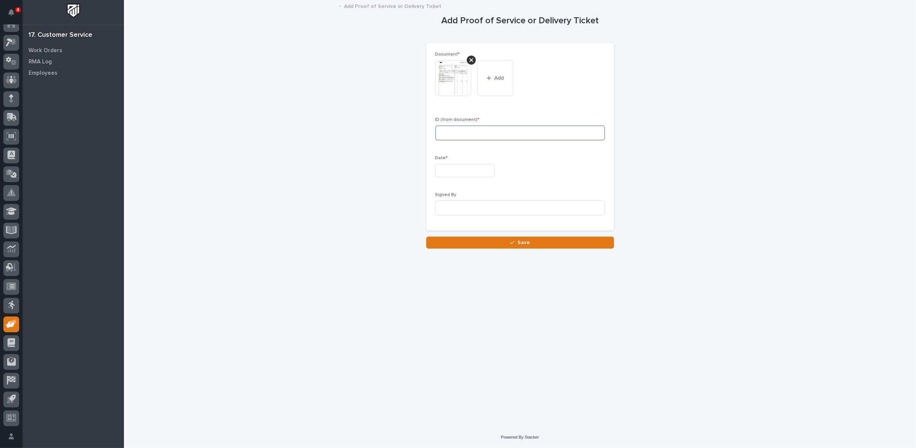
click at [495, 133] on input at bounding box center [520, 132] width 170 height 15
type input "27232"
click at [469, 166] on input "text" at bounding box center [464, 170] width 59 height 13
click at [466, 107] on div "14 15 16 17 18 19 20" at bounding box center [460, 109] width 85 height 12
click at [471, 106] on div "18" at bounding box center [472, 109] width 10 height 10
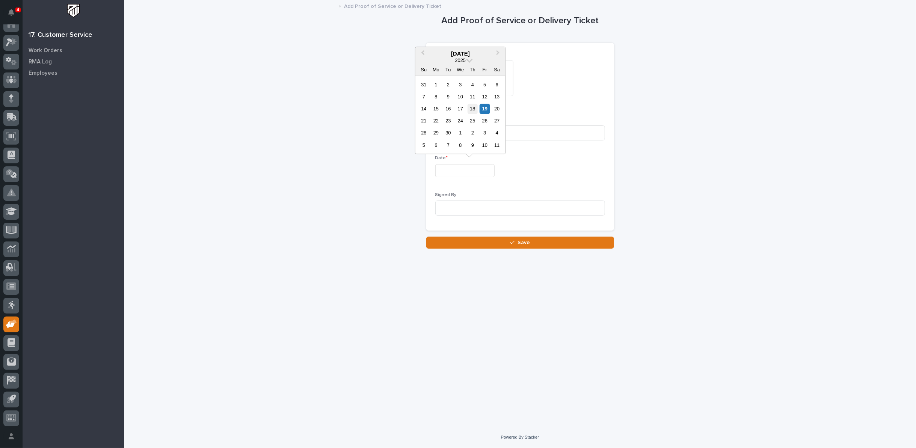
type input "**********"
click at [452, 206] on input at bounding box center [520, 208] width 170 height 15
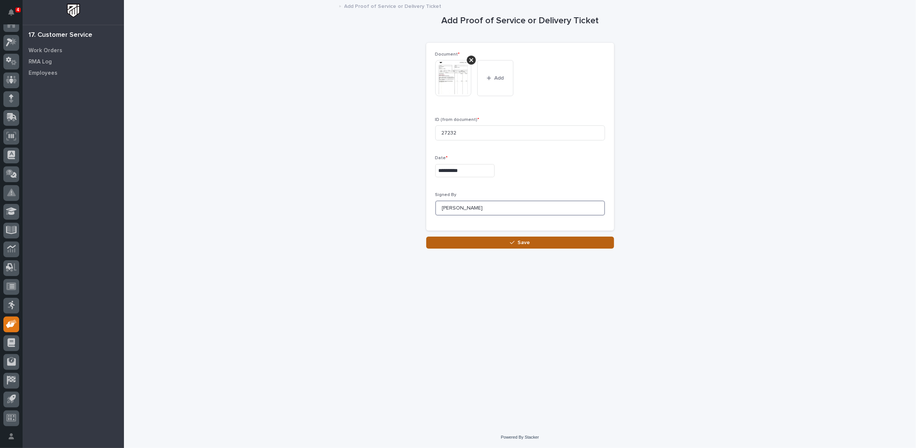
type input "Matt Wenger"
click at [497, 243] on button "Save" at bounding box center [520, 243] width 188 height 12
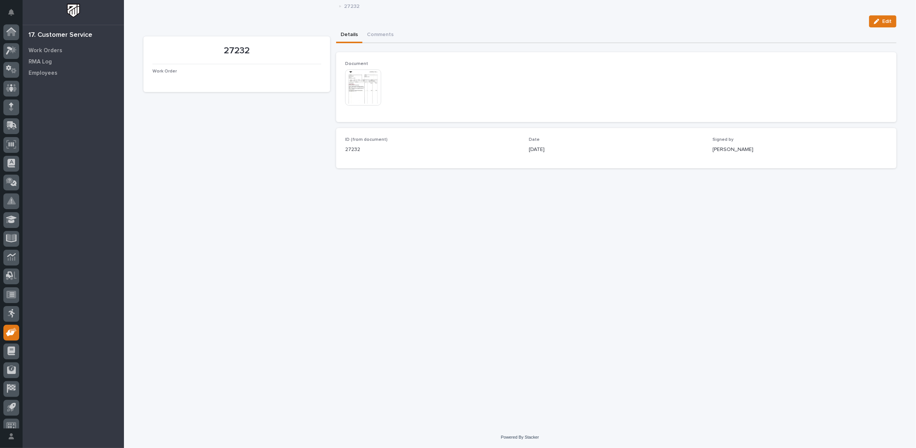
scroll to position [8, 0]
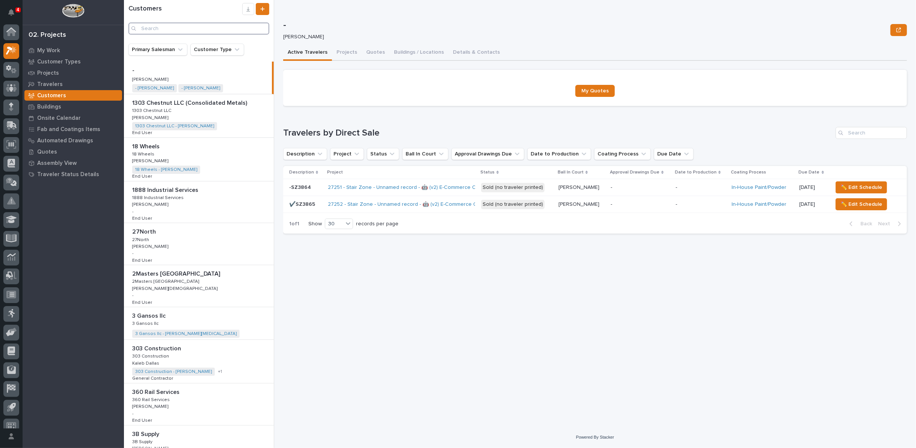
click at [162, 29] on input "Search" at bounding box center [198, 29] width 141 height 12
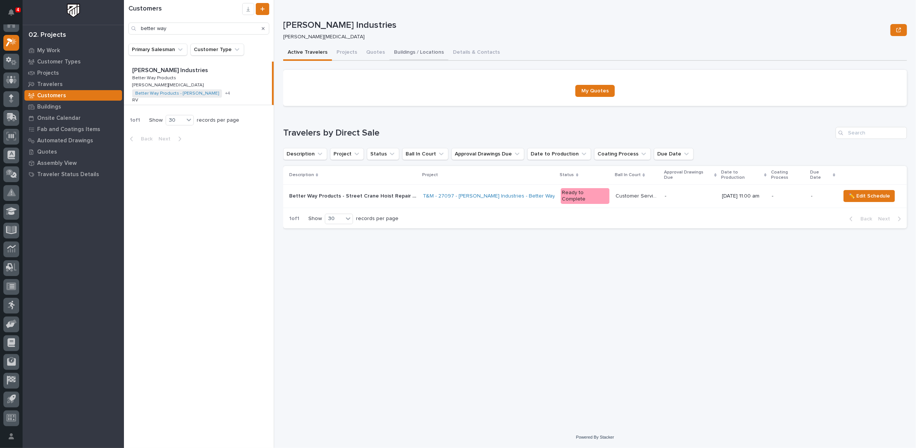
click at [419, 52] on button "Buildings / Locations" at bounding box center [418, 53] width 59 height 16
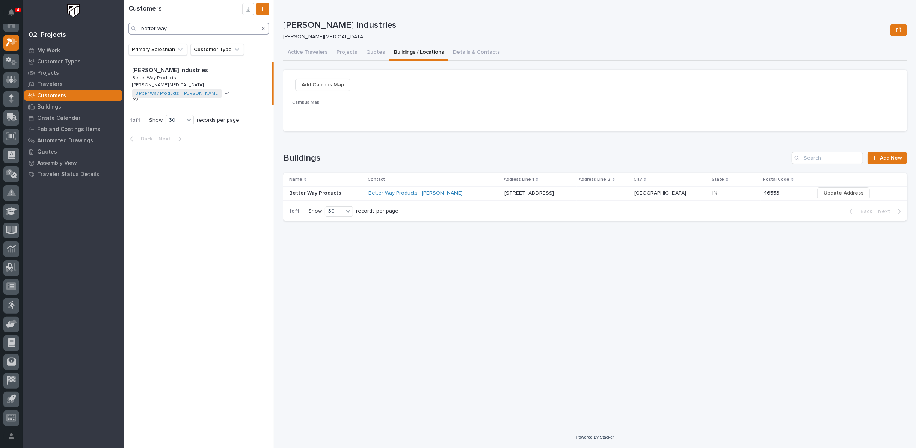
drag, startPoint x: 172, startPoint y: 30, endPoint x: 83, endPoint y: 35, distance: 89.5
click at [124, 35] on div "4 My Settings Log Out 02. Projects My Work Customer Types Projects Travelers Cu…" at bounding box center [520, 224] width 792 height 448
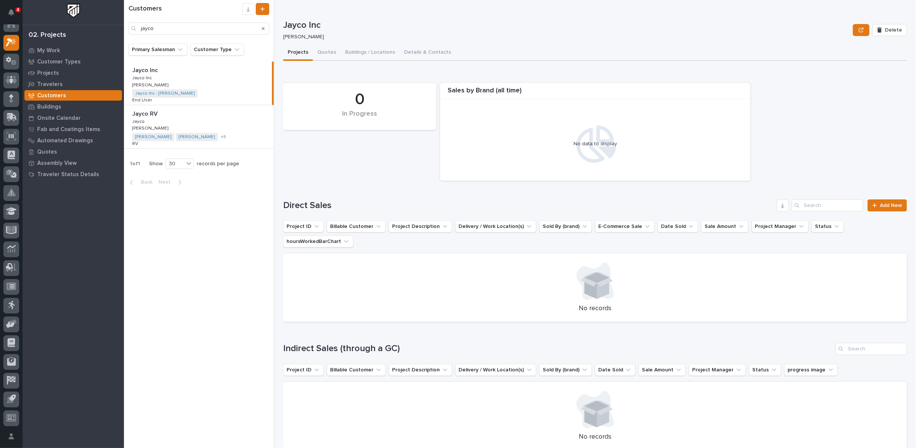
click at [244, 121] on div "Jayco RV Jayco RV [PERSON_NAME] [PERSON_NAME] [PERSON_NAME] [PERSON_NAME] [PERS…" at bounding box center [199, 126] width 150 height 43
type input "jayco"
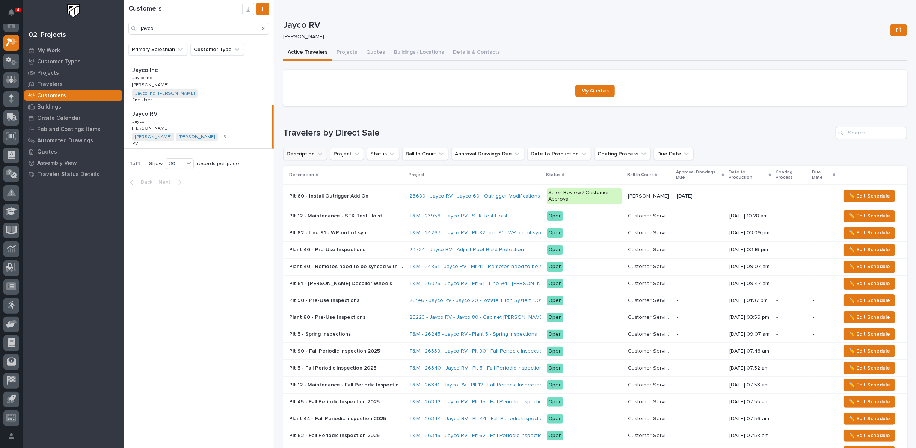
click at [318, 154] on icon "Description" at bounding box center [320, 154] width 5 height 3
click at [317, 154] on icon "Description" at bounding box center [320, 154] width 8 height 8
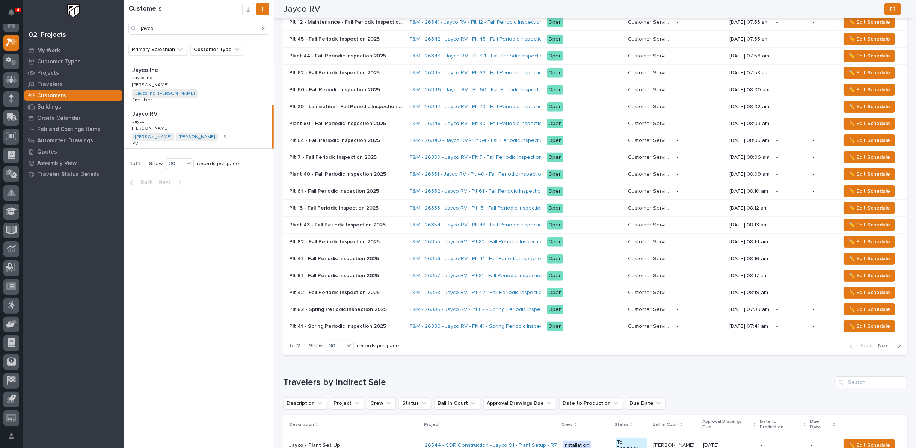
scroll to position [375, 0]
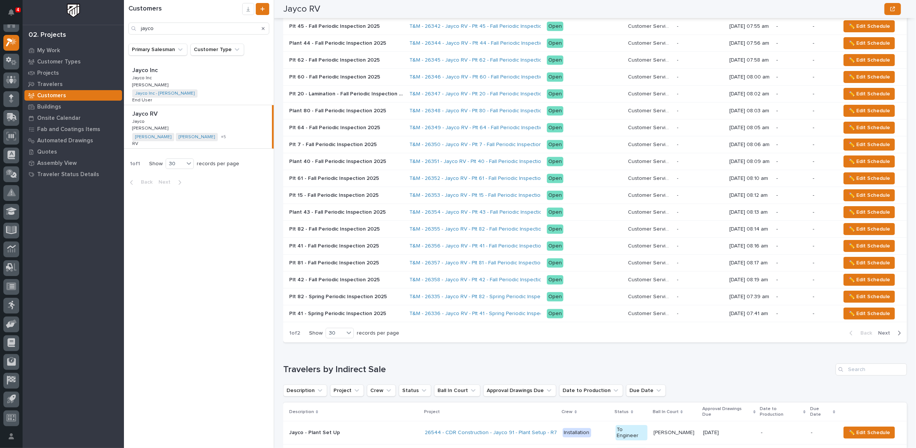
click at [879, 336] on span "Next" at bounding box center [886, 333] width 17 height 7
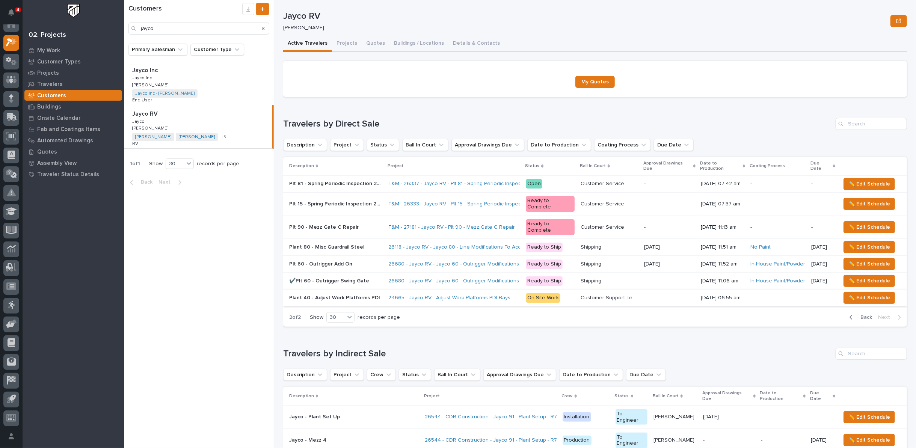
scroll to position [0, 0]
